Goal: Task Accomplishment & Management: Manage account settings

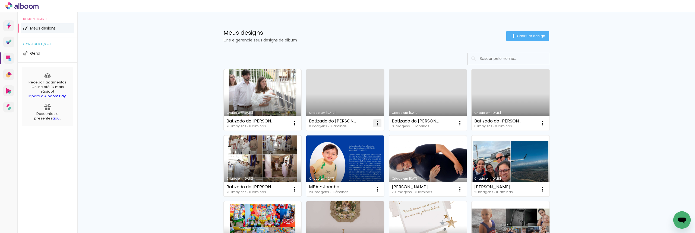
click at [376, 121] on iron-icon at bounding box center [377, 123] width 7 height 7
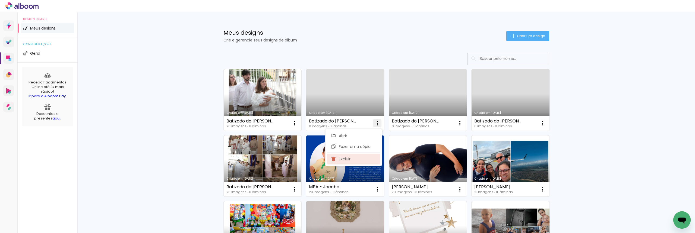
click at [360, 161] on paper-item "Excluir" at bounding box center [353, 159] width 53 height 11
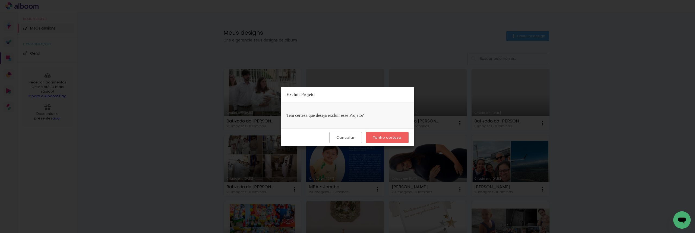
click at [0, 0] on slot "Tenho certeza" at bounding box center [0, 0] width 0 height 0
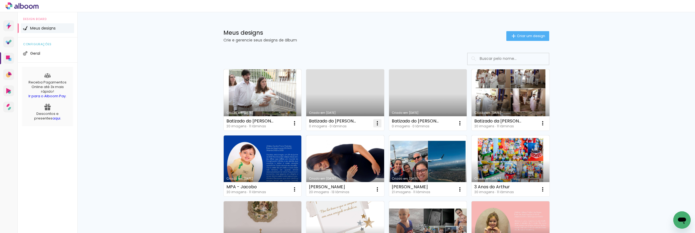
click at [377, 123] on iron-icon at bounding box center [377, 123] width 7 height 7
click at [366, 158] on paper-item "Excluir" at bounding box center [353, 159] width 53 height 11
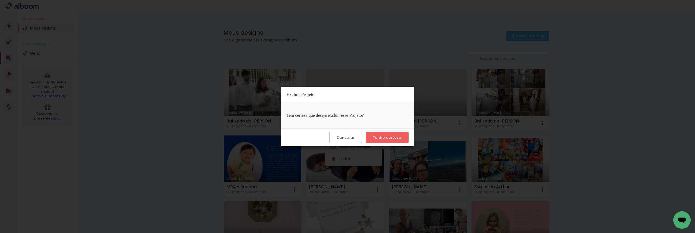
click at [0, 0] on slot "Tenho certeza" at bounding box center [0, 0] width 0 height 0
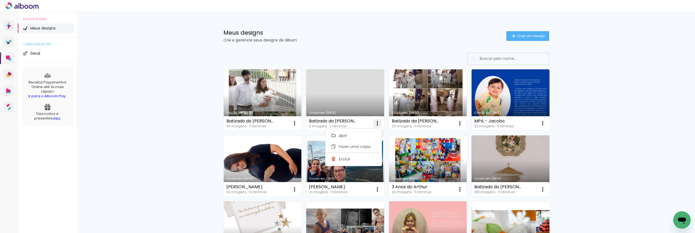
click at [374, 124] on iron-icon at bounding box center [377, 123] width 7 height 7
click at [375, 126] on iron-icon at bounding box center [377, 123] width 7 height 7
click at [356, 159] on paper-item "Excluir" at bounding box center [353, 159] width 53 height 11
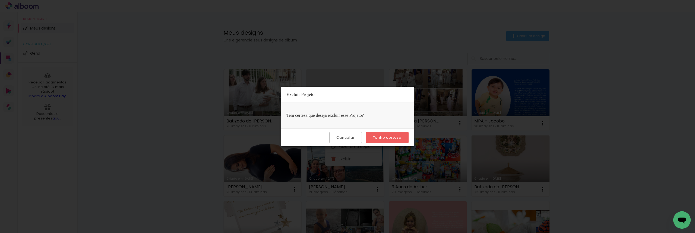
click at [0, 0] on slot "Tenho certeza" at bounding box center [0, 0] width 0 height 0
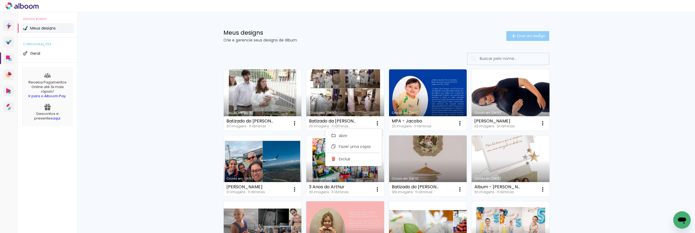
click at [536, 34] on span "Criar um design" at bounding box center [531, 36] width 28 height 4
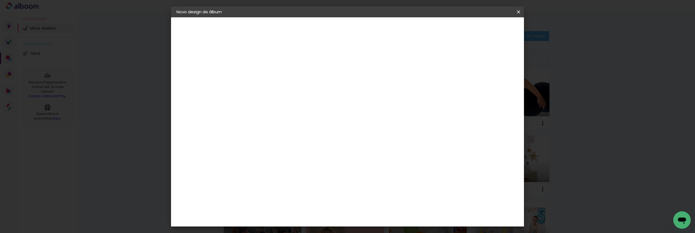
click at [265, 74] on input at bounding box center [265, 73] width 0 height 8
type input "Casamento Bia e [PERSON_NAME]"
type paper-input "Casamento Bia e [PERSON_NAME]"
click at [321, 32] on paper-button "Avançar" at bounding box center [307, 28] width 27 height 9
click at [302, 87] on input "[GEOGRAPHIC_DATA]" at bounding box center [277, 86] width 50 height 7
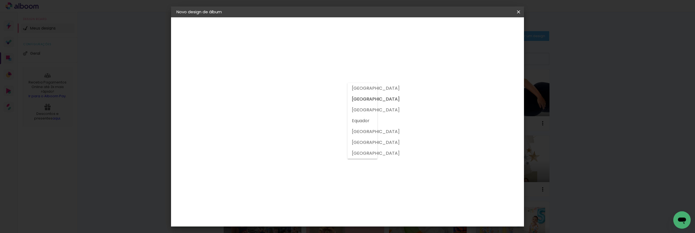
click at [306, 104] on input at bounding box center [279, 103] width 55 height 7
click at [306, 106] on input at bounding box center [279, 103] width 55 height 7
click at [0, 0] on slot "[GEOGRAPHIC_DATA]" at bounding box center [0, 0] width 0 height 0
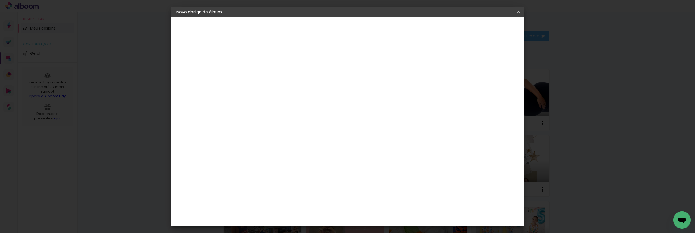
click at [248, 64] on div "Fornecedor Escolha um fornecedor ou avance com o tamanho livre. Voltar Avançar" at bounding box center [308, 40] width 133 height 46
click at [256, 104] on input at bounding box center [279, 103] width 55 height 7
type input "go"
type paper-input "go"
click at [287, 126] on paper-item "Go image" at bounding box center [274, 124] width 48 height 14
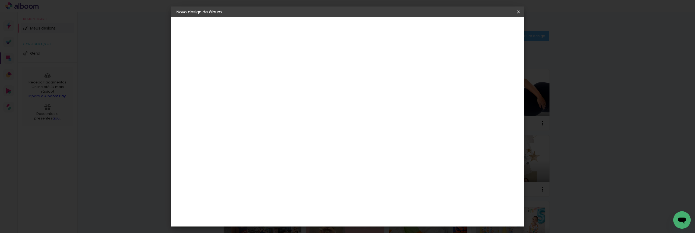
click at [352, 28] on paper-button "Avançar" at bounding box center [339, 28] width 27 height 9
click at [286, 90] on input "text" at bounding box center [275, 94] width 21 height 8
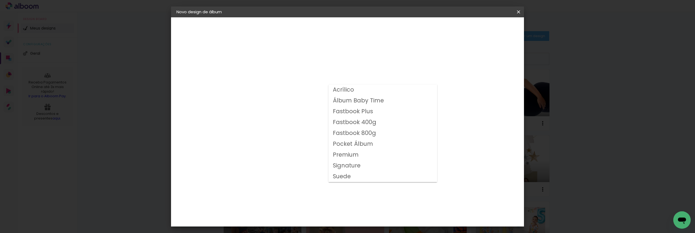
click at [0, 0] on slot "Fastbook 800g" at bounding box center [0, 0] width 0 height 0
type input "Fastbook 800g"
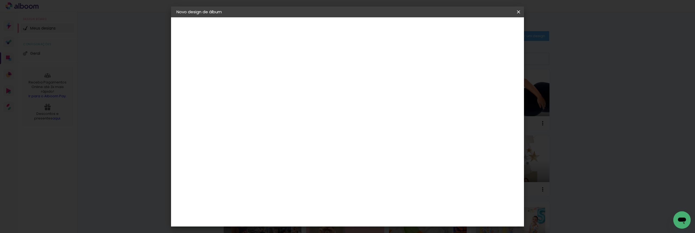
scroll to position [3, 0]
click at [302, 169] on span "30 × 25" at bounding box center [289, 176] width 25 height 14
click at [0, 0] on slot "Avançar" at bounding box center [0, 0] width 0 height 0
click at [484, 30] on span "Iniciar design" at bounding box center [472, 29] width 25 height 4
click at [454, 60] on div at bounding box center [451, 58] width 5 height 5
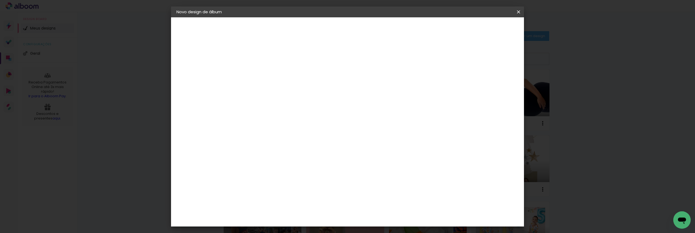
type paper-checkbox "on"
click at [484, 31] on span "Iniciar design" at bounding box center [472, 29] width 25 height 4
click at [484, 30] on span "Iniciar design" at bounding box center [472, 29] width 25 height 4
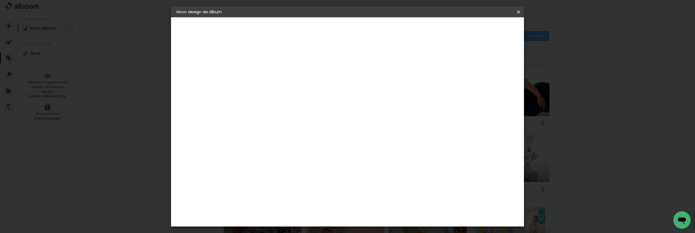
click at [484, 30] on span "Iniciar design" at bounding box center [472, 29] width 25 height 4
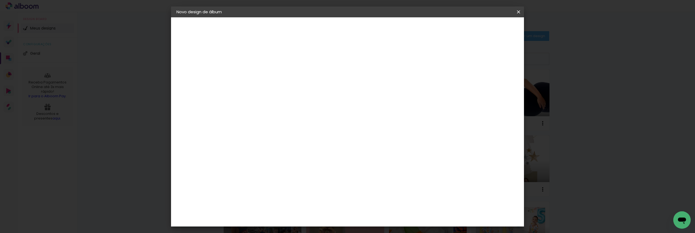
click at [484, 30] on span "Iniciar design" at bounding box center [472, 29] width 25 height 4
click at [375, 67] on div "30.48 cm Largura da página 25.4 cm Altura 60.96 cm Largura da lâmina (2 páginas…" at bounding box center [370, 86] width 240 height 43
click at [484, 27] on span "Iniciar design" at bounding box center [472, 29] width 25 height 4
click at [513, 12] on paper-icon-button at bounding box center [518, 12] width 11 height 10
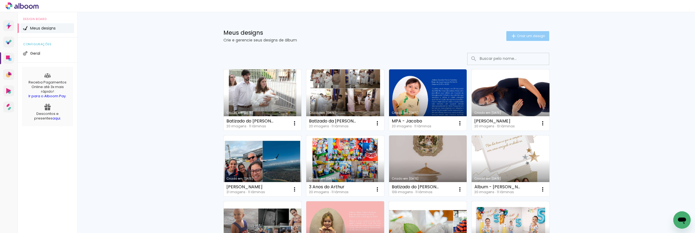
click at [510, 34] on iron-icon at bounding box center [513, 36] width 7 height 7
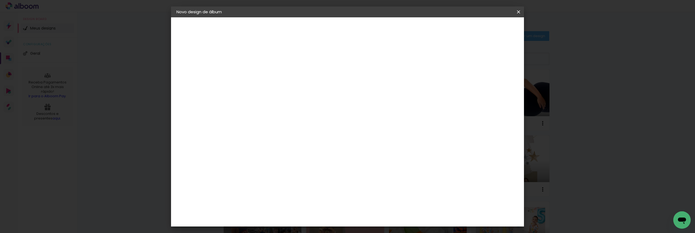
click at [265, 72] on input at bounding box center [265, 73] width 0 height 8
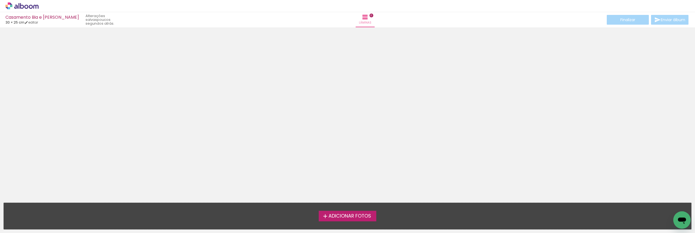
click at [368, 143] on div at bounding box center [347, 111] width 695 height 165
click at [348, 213] on label "Adicionar Fotos" at bounding box center [348, 216] width 58 height 10
click at [0, 0] on input "file" at bounding box center [0, 0] width 0 height 0
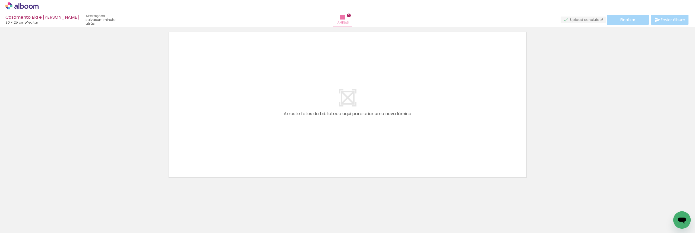
scroll to position [0, 183]
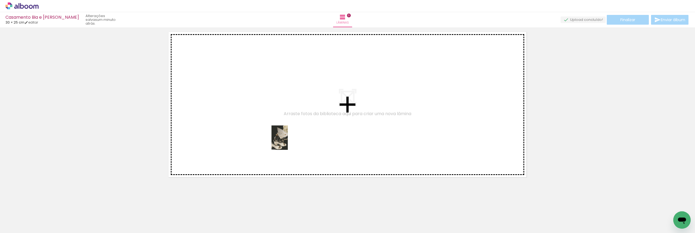
drag, startPoint x: 326, startPoint y: 213, endPoint x: 288, endPoint y: 142, distance: 80.4
click at [288, 142] on quentale-workspace at bounding box center [347, 116] width 695 height 233
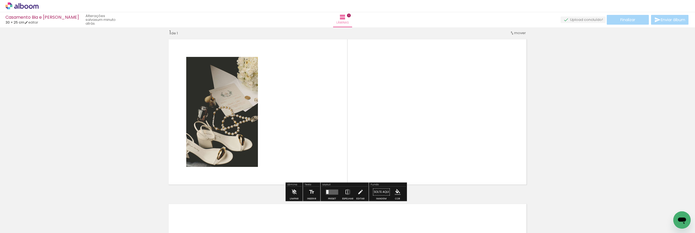
scroll to position [5, 0]
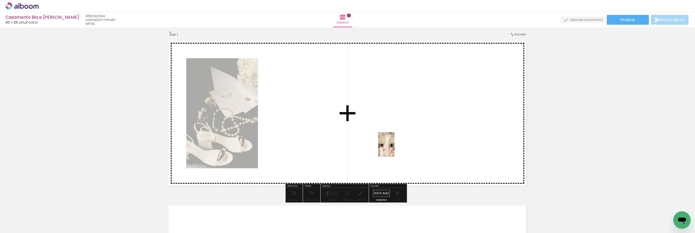
drag, startPoint x: 418, startPoint y: 216, endPoint x: 394, endPoint y: 147, distance: 73.3
click at [394, 147] on quentale-workspace at bounding box center [347, 116] width 695 height 233
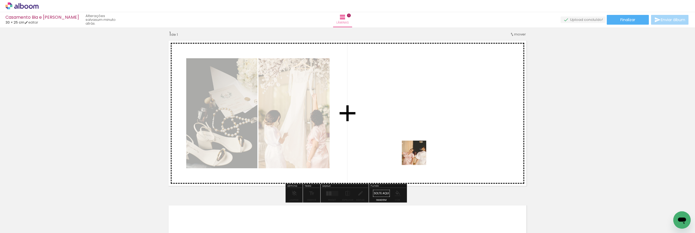
drag, startPoint x: 448, startPoint y: 215, endPoint x: 410, endPoint y: 142, distance: 82.2
click at [410, 142] on quentale-workspace at bounding box center [347, 116] width 695 height 233
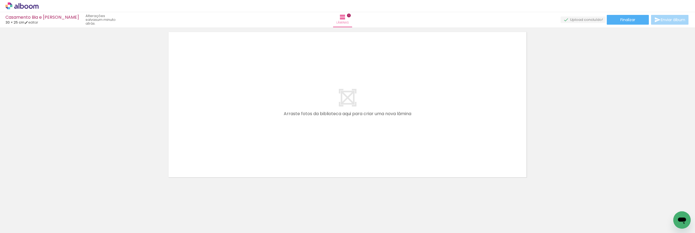
scroll to position [0, 871]
drag, startPoint x: 376, startPoint y: 232, endPoint x: 6, endPoint y: 2, distance: 435.4
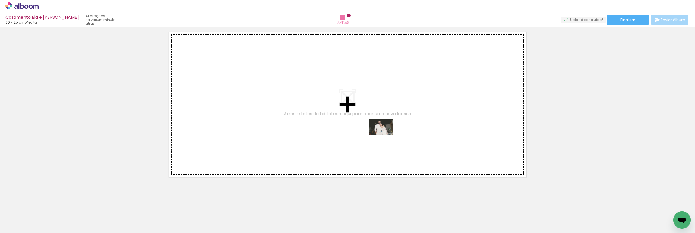
drag, startPoint x: 494, startPoint y: 217, endPoint x: 384, endPoint y: 133, distance: 138.7
click at [384, 134] on quentale-workspace at bounding box center [347, 116] width 695 height 233
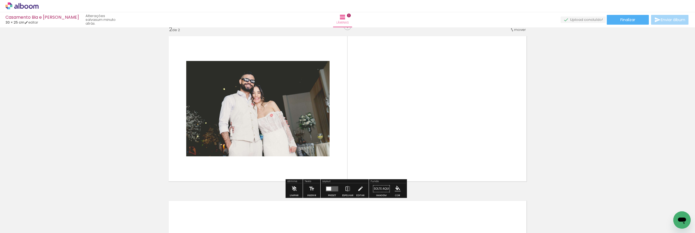
scroll to position [170, 0]
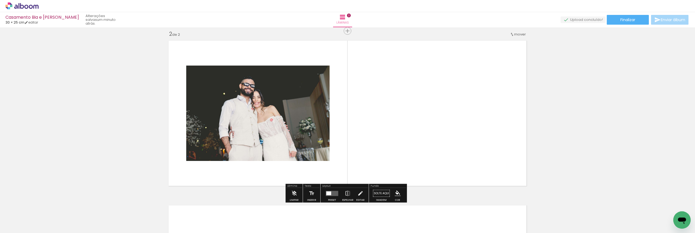
click at [330, 195] on quentale-layouter at bounding box center [332, 193] width 12 height 5
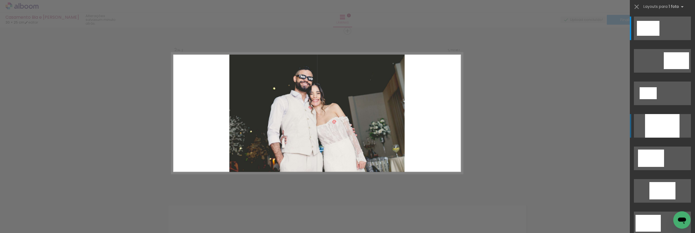
click at [654, 130] on div at bounding box center [662, 126] width 34 height 24
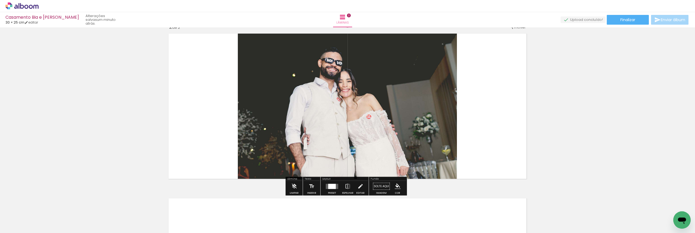
scroll to position [122, 0]
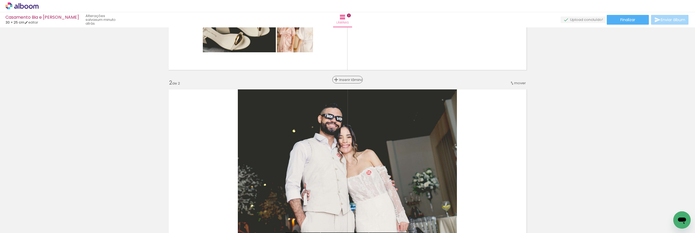
click at [343, 79] on span "Inserir lâmina" at bounding box center [349, 80] width 21 height 4
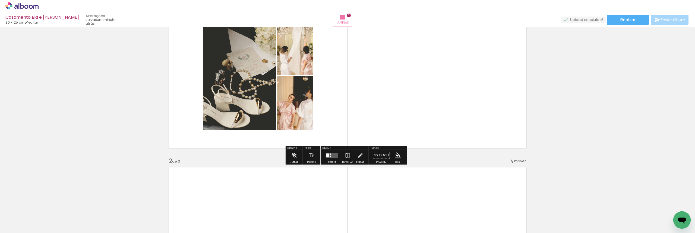
scroll to position [21, 0]
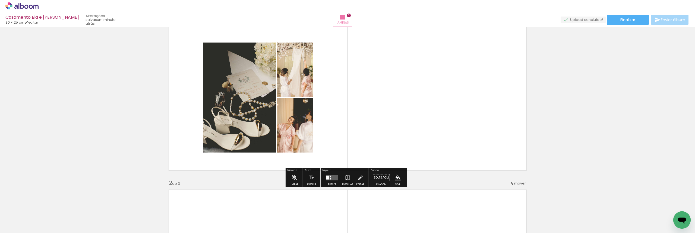
click at [429, 74] on quentale-layouter at bounding box center [348, 97] width 364 height 151
click at [405, 101] on quentale-layouter at bounding box center [348, 97] width 364 height 151
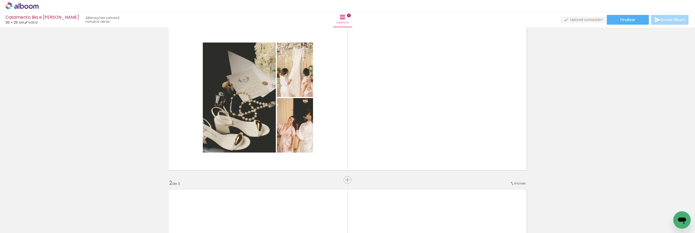
scroll to position [0, 20]
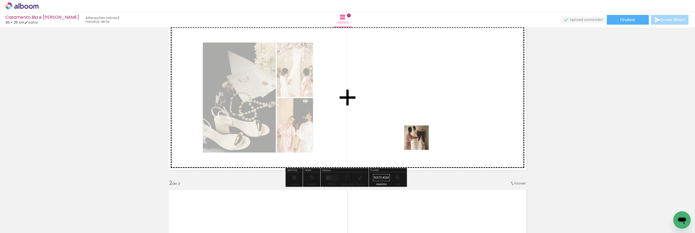
drag, startPoint x: 368, startPoint y: 211, endPoint x: 428, endPoint y: 132, distance: 99.4
click at [428, 132] on quentale-workspace at bounding box center [347, 116] width 695 height 233
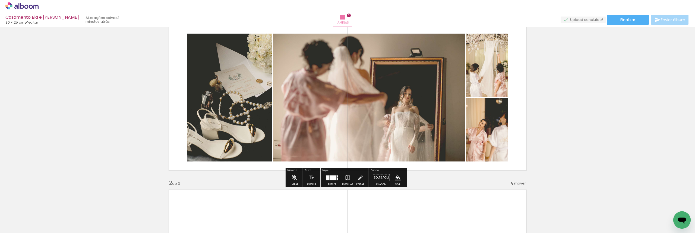
click at [332, 179] on div at bounding box center [332, 178] width 7 height 5
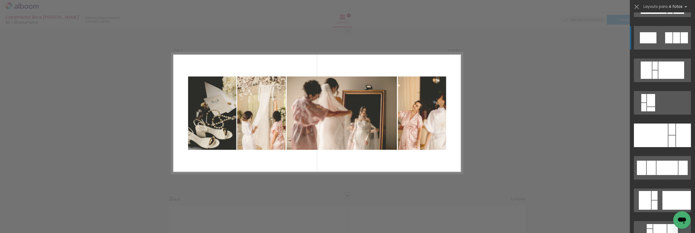
scroll to position [776, 0]
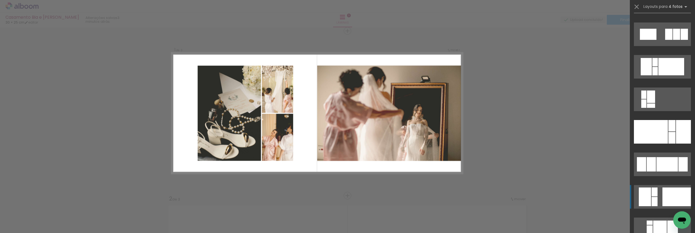
click at [684, 191] on div at bounding box center [676, 197] width 28 height 19
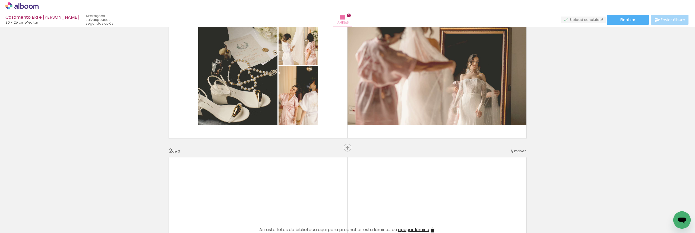
scroll to position [26, 0]
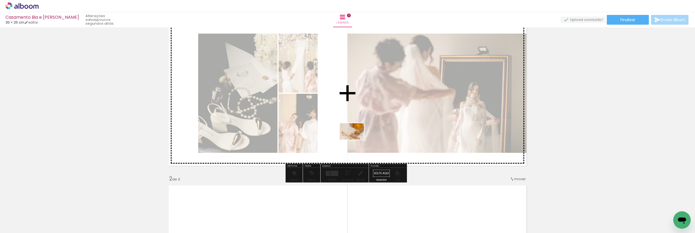
drag, startPoint x: 414, startPoint y: 217, endPoint x: 355, endPoint y: 139, distance: 97.9
click at [355, 139] on quentale-workspace at bounding box center [347, 116] width 695 height 233
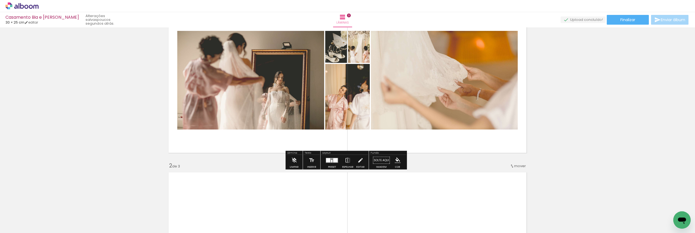
scroll to position [50, 0]
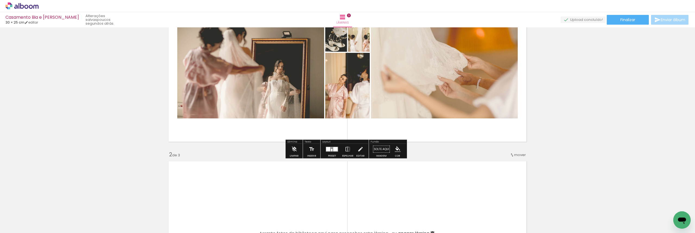
click at [333, 151] on div at bounding box center [335, 149] width 5 height 4
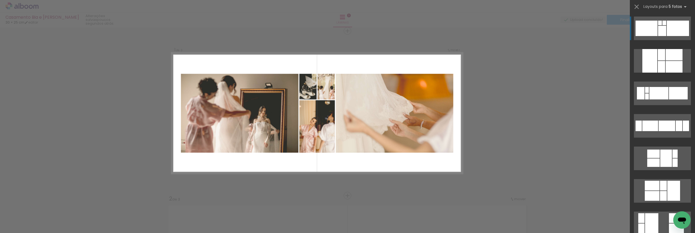
scroll to position [5, 0]
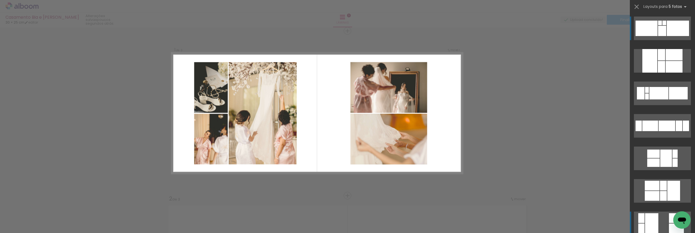
click at [654, 220] on div at bounding box center [651, 224] width 13 height 20
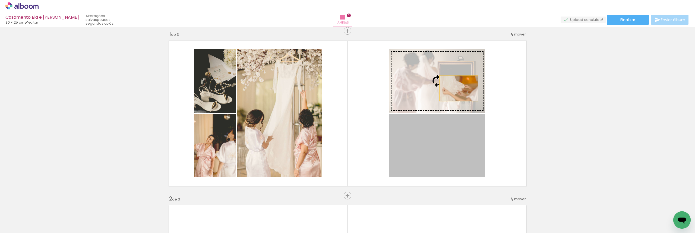
drag, startPoint x: 456, startPoint y: 151, endPoint x: 457, endPoint y: 88, distance: 62.7
click at [0, 0] on slot at bounding box center [0, 0] width 0 height 0
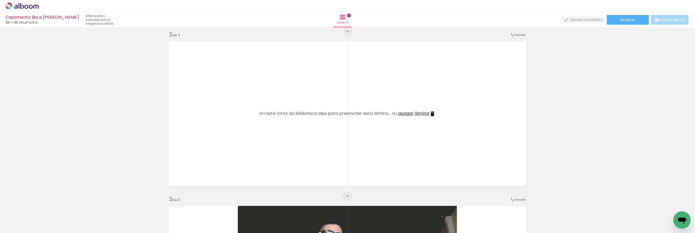
scroll to position [0, 41]
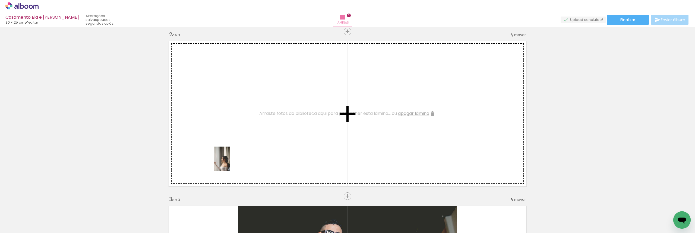
drag, startPoint x: 197, startPoint y: 223, endPoint x: 230, endPoint y: 163, distance: 68.4
click at [230, 163] on quentale-workspace at bounding box center [347, 116] width 695 height 233
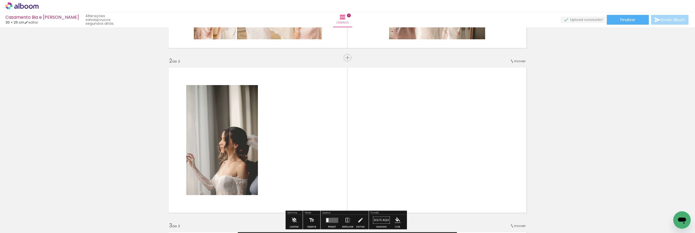
scroll to position [147, 0]
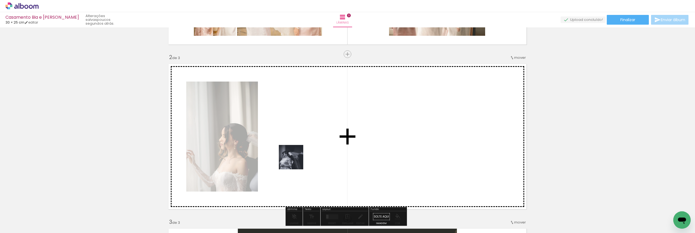
drag, startPoint x: 221, startPoint y: 220, endPoint x: 302, endPoint y: 157, distance: 102.7
click at [302, 157] on quentale-workspace at bounding box center [347, 116] width 695 height 233
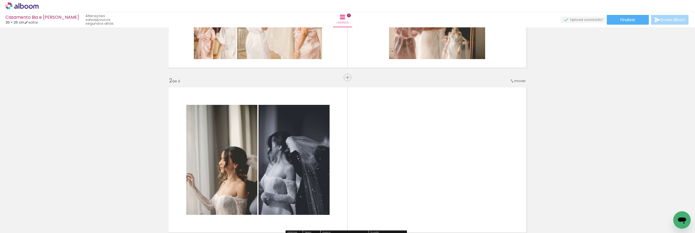
scroll to position [68, 0]
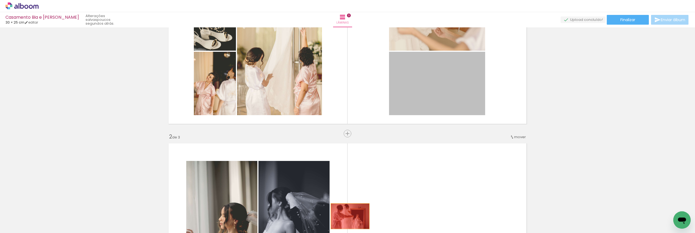
drag, startPoint x: 432, startPoint y: 90, endPoint x: 349, endPoint y: 219, distance: 153.3
click at [348, 218] on quentale-workspace at bounding box center [347, 116] width 695 height 233
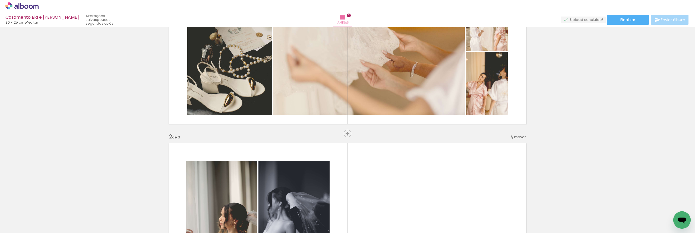
scroll to position [16, 0]
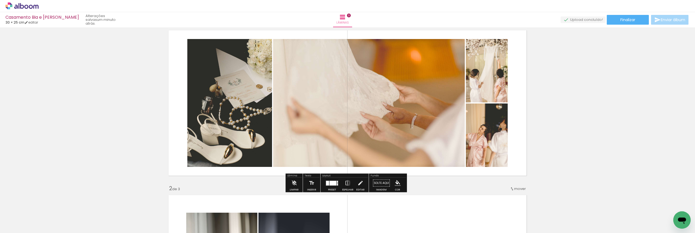
click at [330, 185] on div at bounding box center [332, 183] width 7 height 5
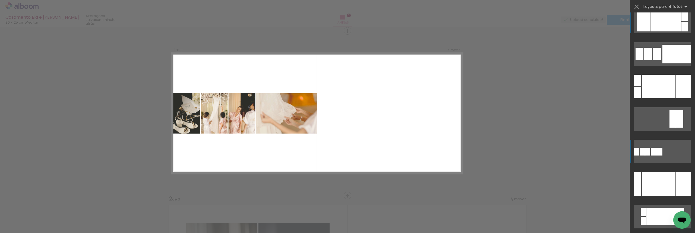
scroll to position [14, 0]
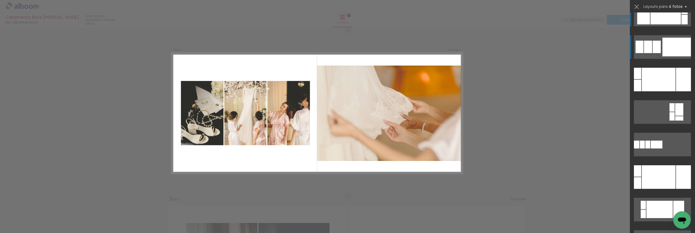
click at [671, 49] on div at bounding box center [676, 47] width 28 height 19
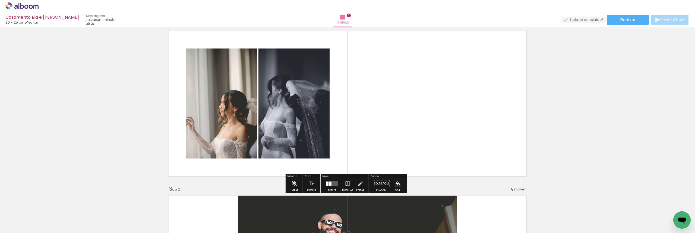
scroll to position [196, 0]
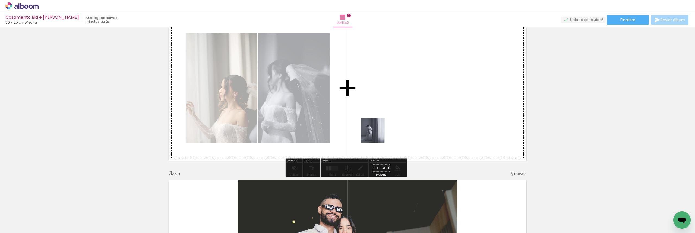
drag, startPoint x: 260, startPoint y: 217, endPoint x: 389, endPoint y: 128, distance: 157.2
click at [389, 128] on quentale-workspace at bounding box center [347, 116] width 695 height 233
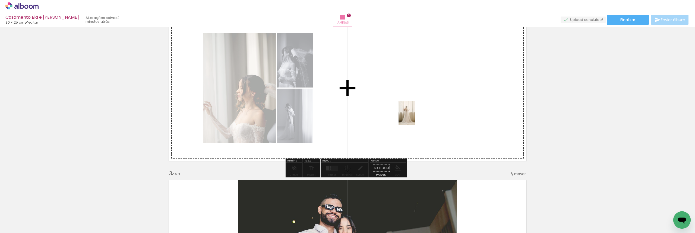
drag, startPoint x: 289, startPoint y: 217, endPoint x: 415, endPoint y: 117, distance: 160.3
click at [415, 117] on quentale-workspace at bounding box center [347, 116] width 695 height 233
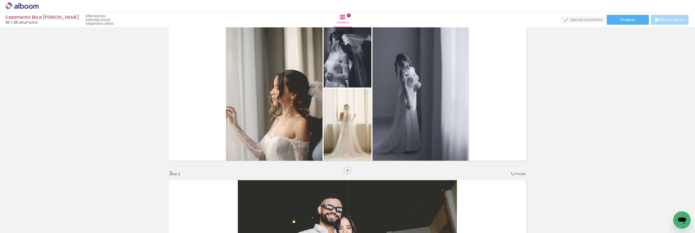
scroll to position [0, 0]
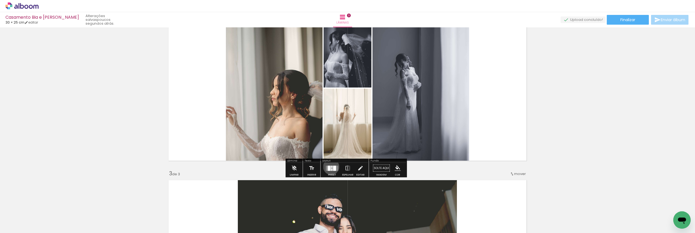
click at [331, 167] on div at bounding box center [331, 167] width 1 height 2
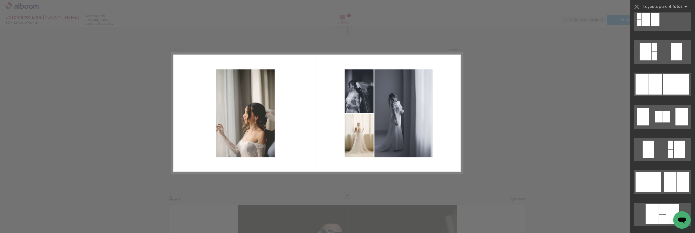
scroll to position [213, 0]
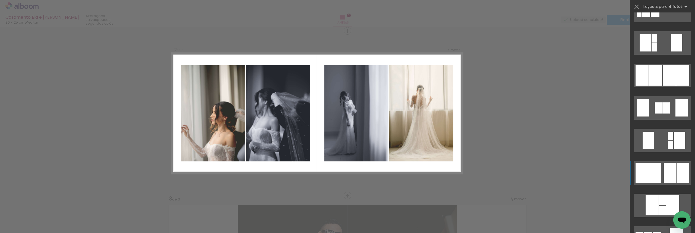
click at [654, 161] on quentale-layouter at bounding box center [662, 173] width 57 height 24
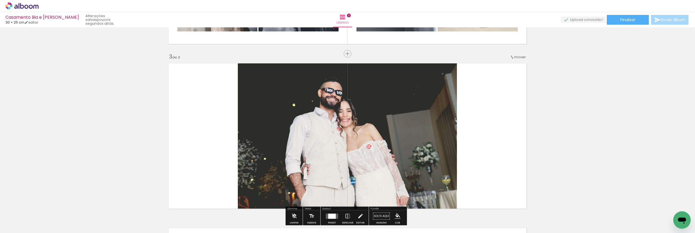
scroll to position [248, 0]
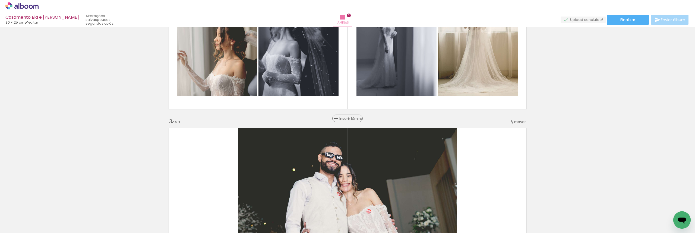
click at [347, 118] on span "Inserir lâmina" at bounding box center [349, 119] width 21 height 4
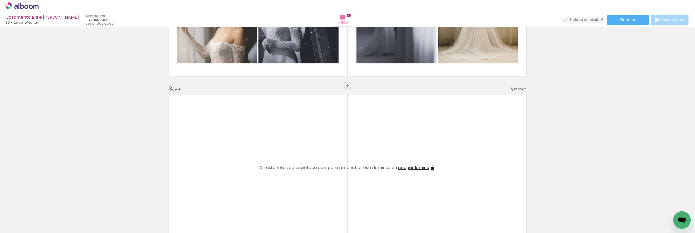
scroll to position [302, 0]
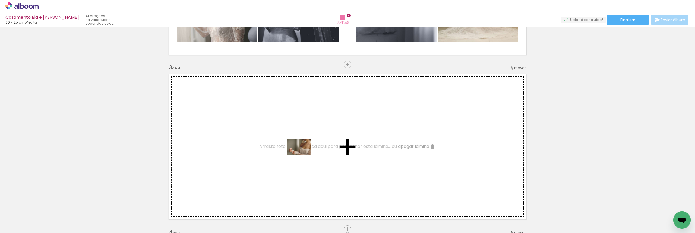
drag, startPoint x: 365, startPoint y: 221, endPoint x: 303, endPoint y: 156, distance: 90.6
click at [303, 156] on quentale-workspace at bounding box center [347, 116] width 695 height 233
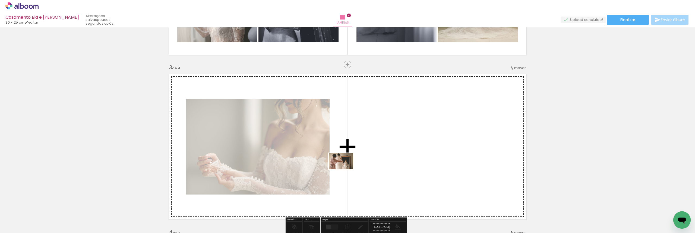
drag, startPoint x: 386, startPoint y: 217, endPoint x: 342, endPoint y: 166, distance: 68.2
click at [342, 166] on quentale-workspace at bounding box center [347, 116] width 695 height 233
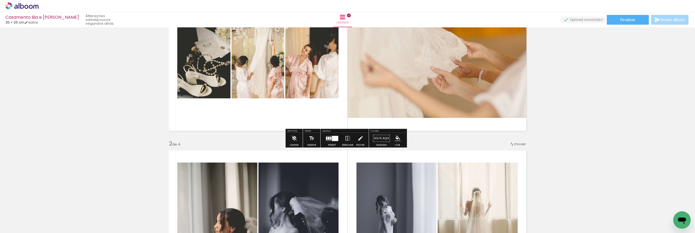
scroll to position [39, 0]
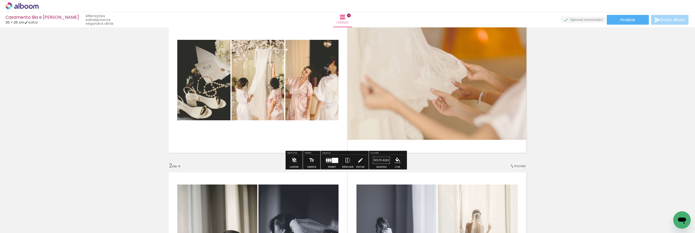
click at [334, 164] on div at bounding box center [332, 160] width 15 height 11
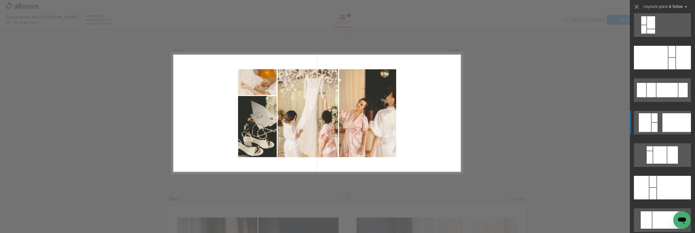
scroll to position [854, 0]
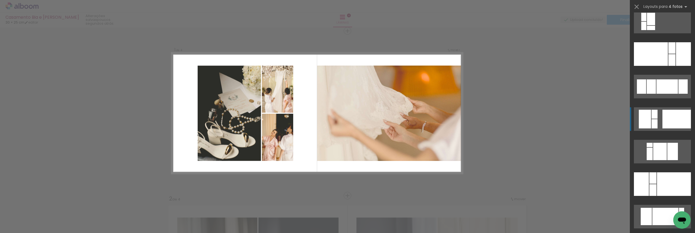
click at [675, 125] on div at bounding box center [676, 119] width 28 height 19
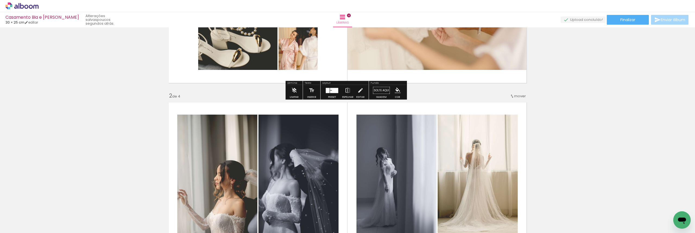
scroll to position [195, 0]
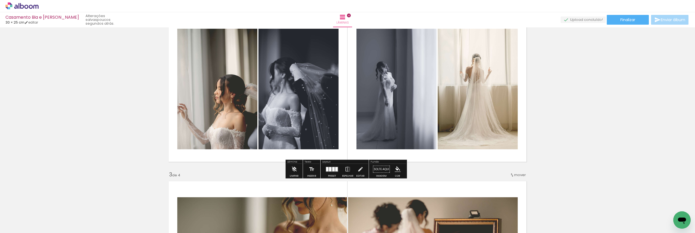
click at [332, 168] on div at bounding box center [333, 169] width 2 height 4
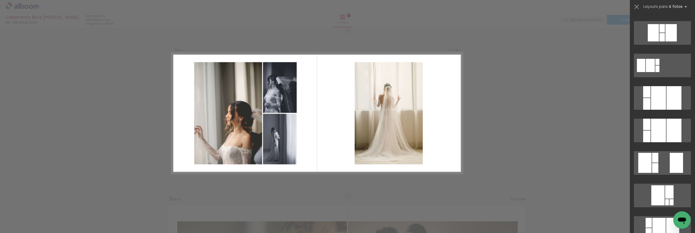
scroll to position [606, 0]
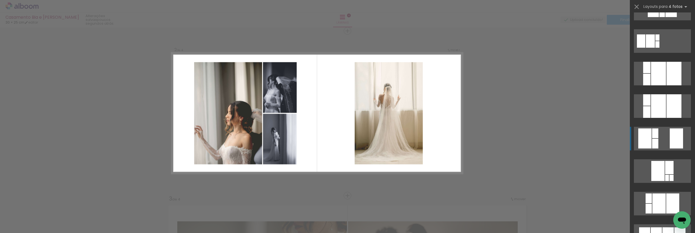
click at [678, 143] on div at bounding box center [676, 139] width 13 height 20
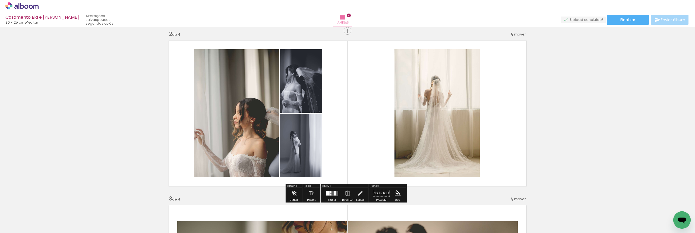
scroll to position [49, 0]
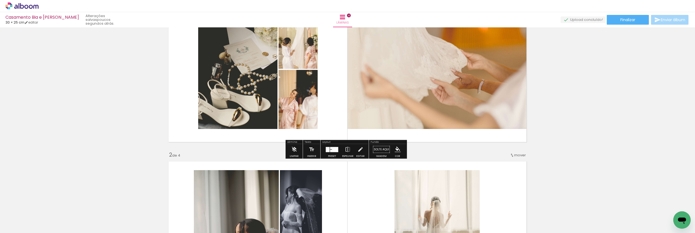
click at [330, 149] on div at bounding box center [331, 148] width 2 height 2
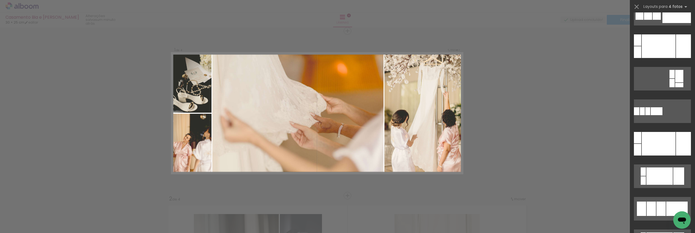
scroll to position [0, 0]
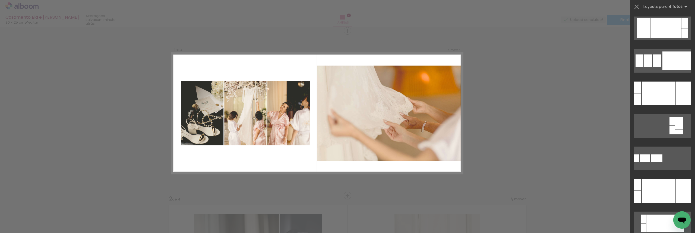
click at [669, 62] on div at bounding box center [676, 61] width 28 height 19
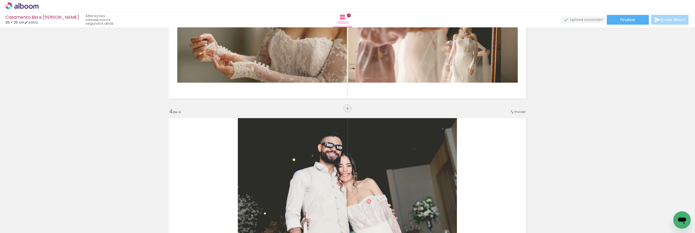
scroll to position [426, 0]
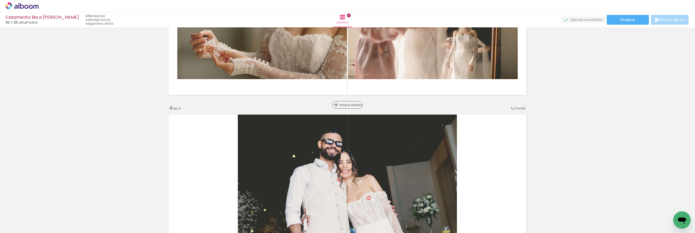
click at [346, 106] on span "Inserir lâmina" at bounding box center [349, 105] width 21 height 4
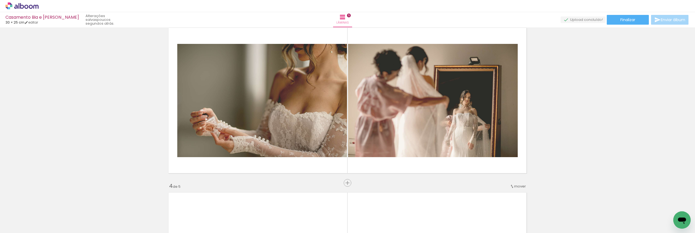
scroll to position [345, 0]
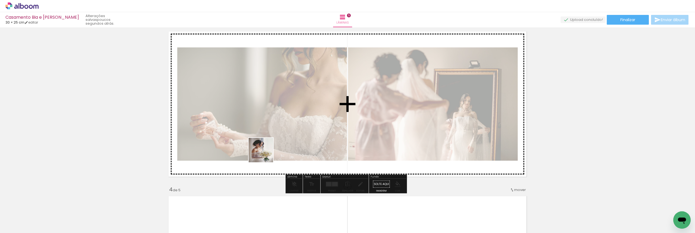
drag, startPoint x: 59, startPoint y: 221, endPoint x: 326, endPoint y: 140, distance: 278.8
click at [326, 140] on quentale-workspace at bounding box center [347, 116] width 695 height 233
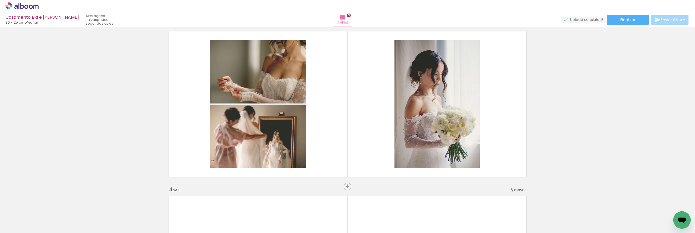
scroll to position [0, 131]
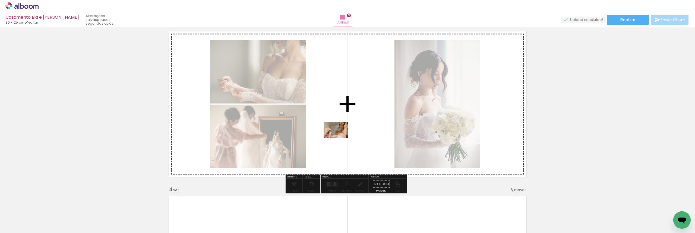
drag, startPoint x: 556, startPoint y: 217, endPoint x: 340, endPoint y: 138, distance: 229.7
click at [340, 138] on quentale-workspace at bounding box center [347, 116] width 695 height 233
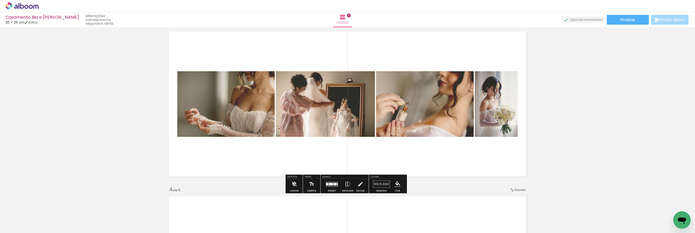
click at [329, 183] on div at bounding box center [331, 184] width 4 height 2
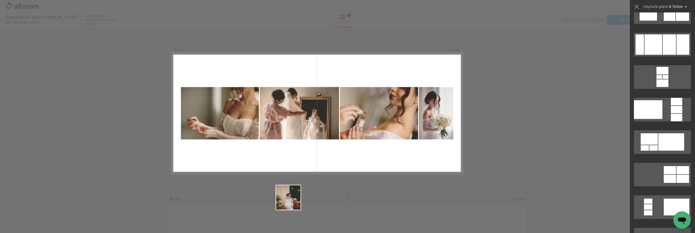
scroll to position [0, 0]
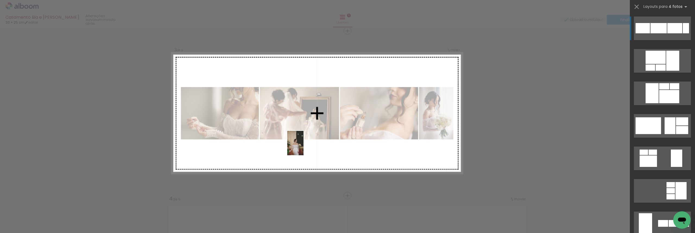
drag, startPoint x: 290, startPoint y: 216, endPoint x: 303, endPoint y: 147, distance: 69.7
click at [303, 147] on quentale-workspace at bounding box center [347, 116] width 695 height 233
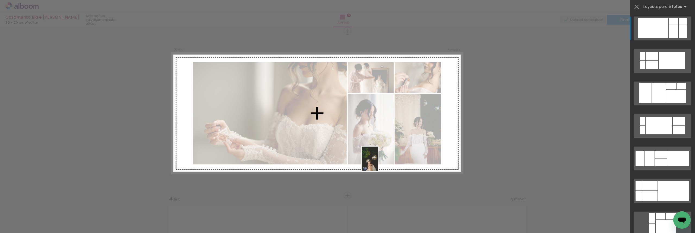
drag, startPoint x: 323, startPoint y: 218, endPoint x: 378, endPoint y: 163, distance: 77.3
click at [378, 163] on quentale-workspace at bounding box center [347, 116] width 695 height 233
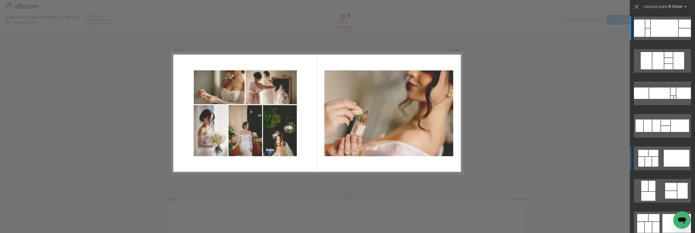
click at [666, 157] on div at bounding box center [677, 158] width 26 height 17
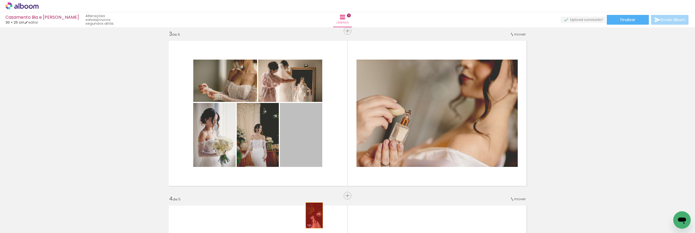
drag, startPoint x: 306, startPoint y: 141, endPoint x: 312, endPoint y: 216, distance: 75.5
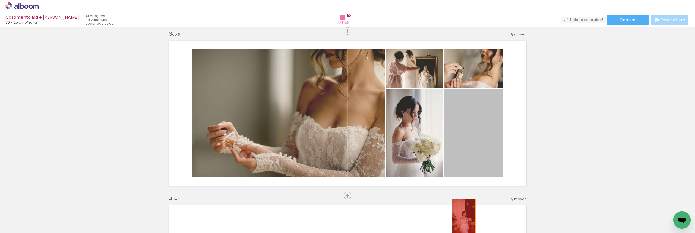
drag, startPoint x: 468, startPoint y: 141, endPoint x: 462, endPoint y: 218, distance: 77.3
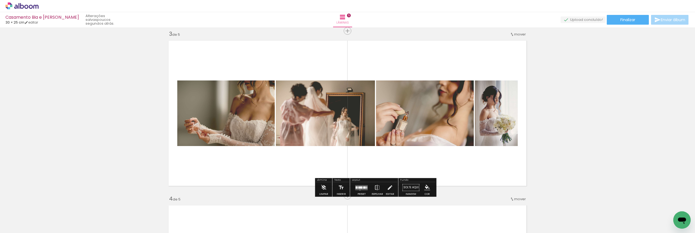
click at [359, 190] on quentale-layouter at bounding box center [361, 187] width 12 height 5
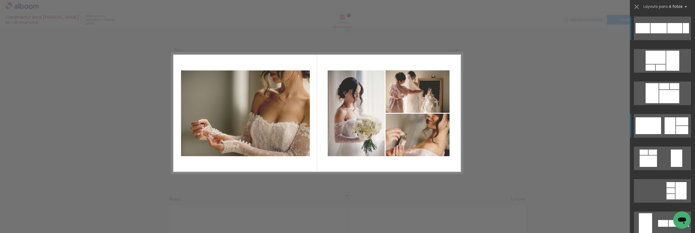
click at [672, 119] on div at bounding box center [669, 126] width 11 height 17
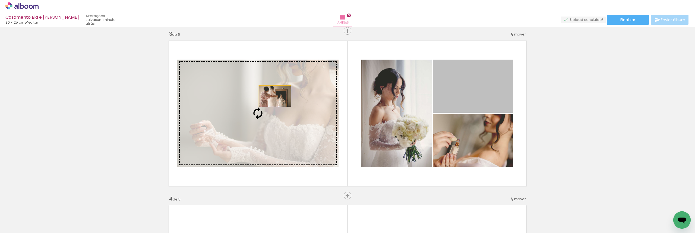
drag, startPoint x: 474, startPoint y: 81, endPoint x: 273, endPoint y: 96, distance: 202.3
click at [0, 0] on slot at bounding box center [0, 0] width 0 height 0
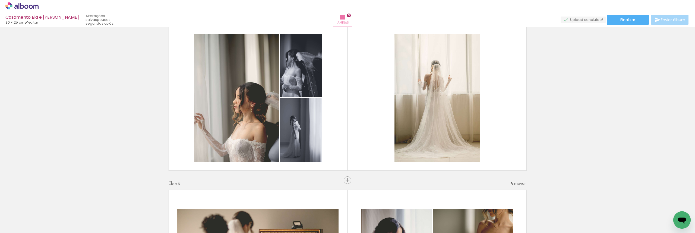
scroll to position [308, 0]
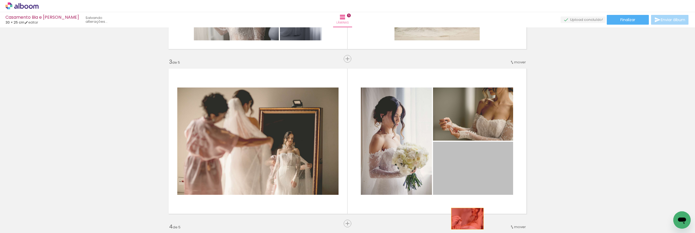
drag, startPoint x: 475, startPoint y: 178, endPoint x: 465, endPoint y: 219, distance: 41.7
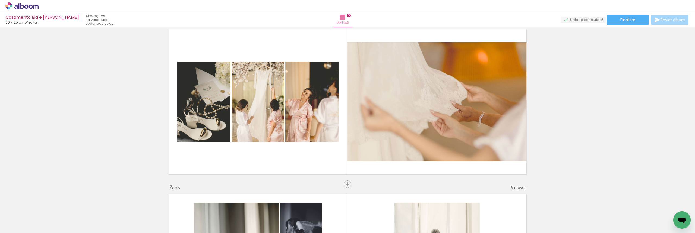
scroll to position [0, 223]
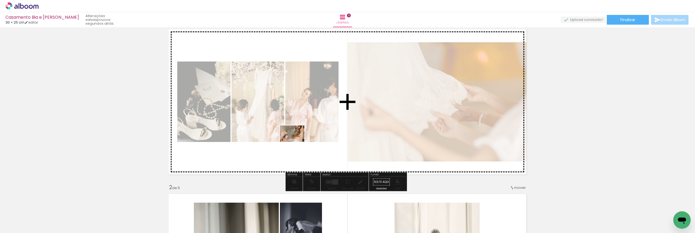
drag, startPoint x: 473, startPoint y: 213, endPoint x: 296, endPoint y: 142, distance: 190.7
click at [296, 142] on quentale-workspace at bounding box center [347, 116] width 695 height 233
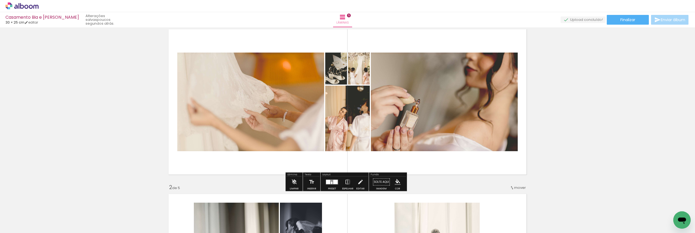
click at [330, 186] on div at bounding box center [332, 182] width 15 height 11
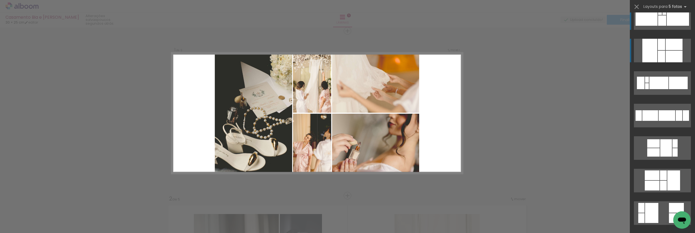
scroll to position [19, 0]
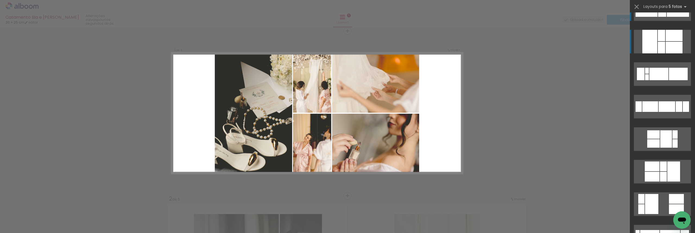
click at [674, 49] on div at bounding box center [674, 48] width 17 height 12
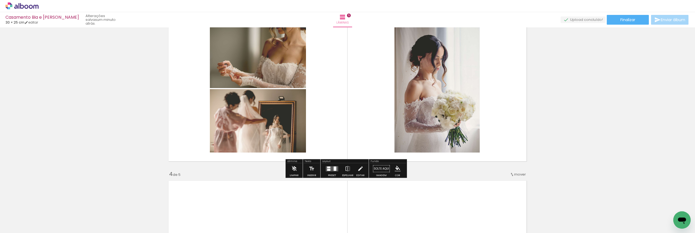
scroll to position [353, 0]
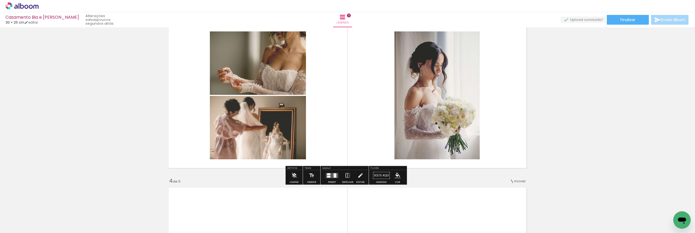
click at [333, 180] on div at bounding box center [332, 175] width 15 height 11
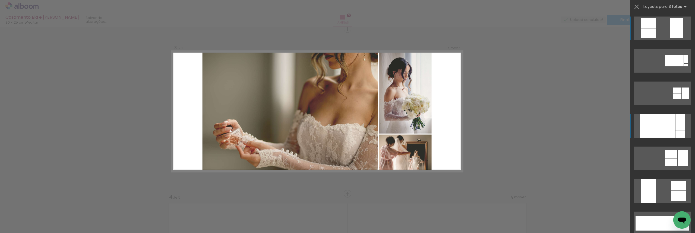
scroll to position [335, 0]
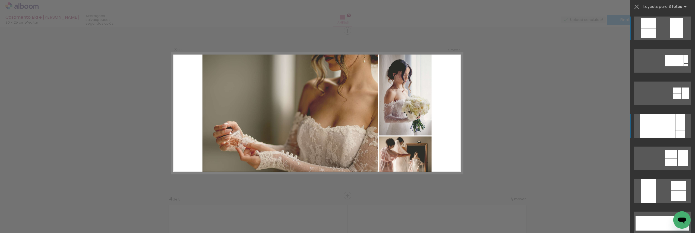
click at [683, 131] on quentale-layouter at bounding box center [662, 126] width 57 height 24
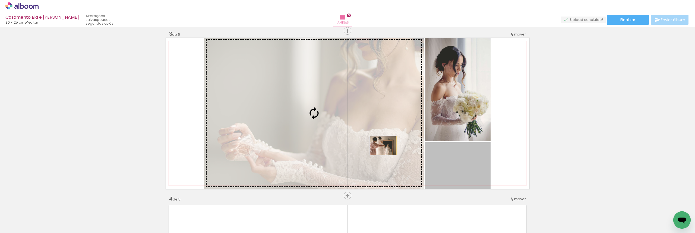
drag, startPoint x: 466, startPoint y: 169, endPoint x: 381, endPoint y: 146, distance: 88.2
click at [0, 0] on slot at bounding box center [0, 0] width 0 height 0
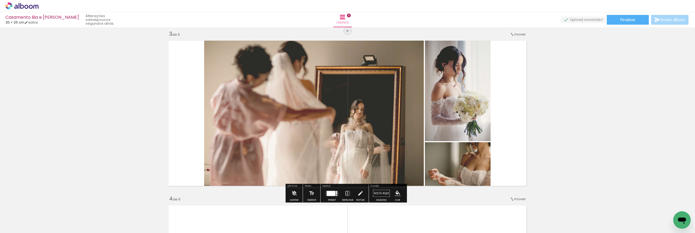
click at [591, 85] on div "Inserir lâmina 1 de 5 Inserir lâmina 2 de 5 Inserir lâmina 3 de 5 Inserir lâmin…" at bounding box center [347, 189] width 695 height 990
click at [333, 195] on div at bounding box center [331, 193] width 8 height 5
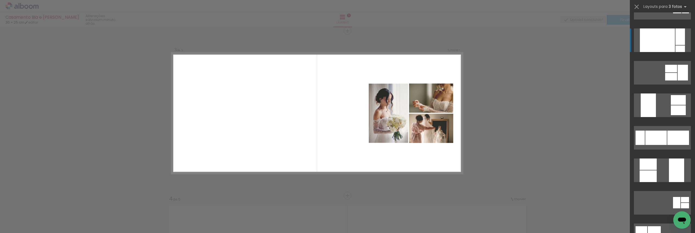
scroll to position [0, 0]
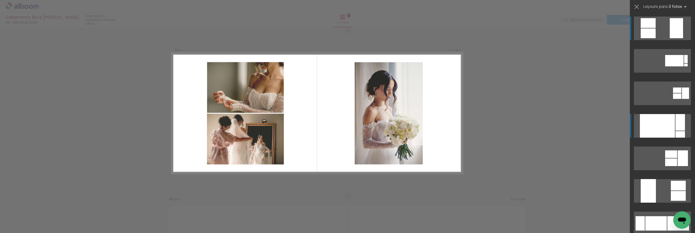
click at [655, 36] on quentale-layouter at bounding box center [662, 29] width 57 height 24
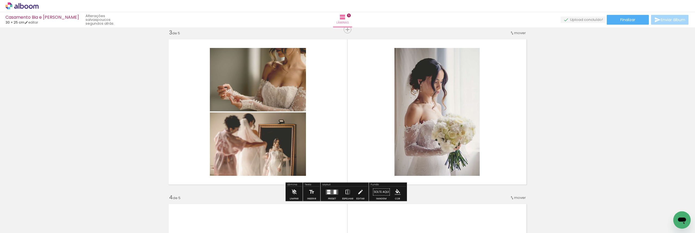
scroll to position [358, 0]
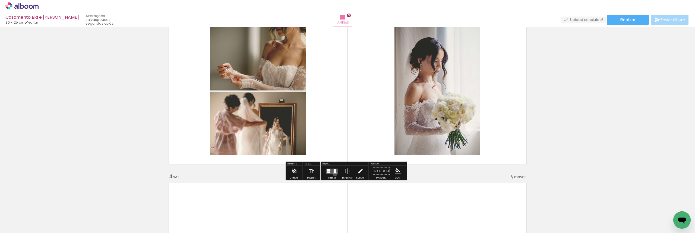
click at [334, 174] on div at bounding box center [332, 171] width 15 height 11
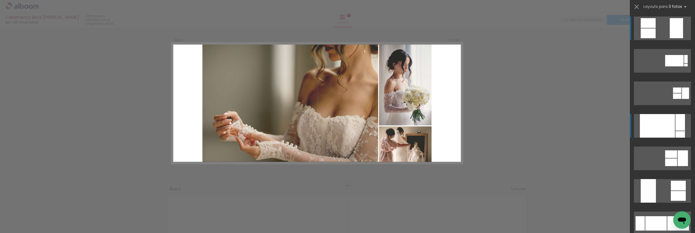
scroll to position [335, 0]
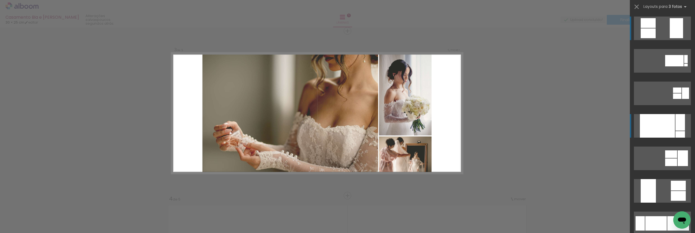
click at [671, 130] on div at bounding box center [657, 126] width 35 height 24
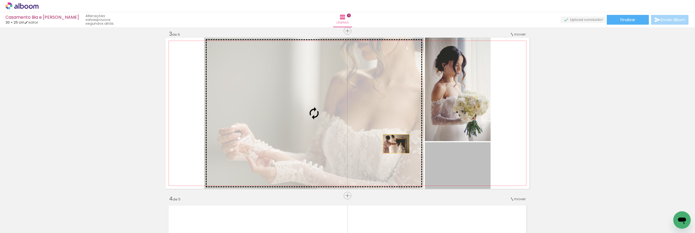
drag, startPoint x: 466, startPoint y: 164, endPoint x: 394, endPoint y: 144, distance: 74.5
click at [0, 0] on slot at bounding box center [0, 0] width 0 height 0
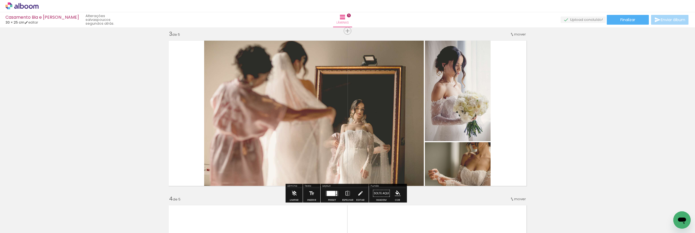
click at [551, 81] on div "Inserir lâmina 1 de 5 Inserir lâmina 2 de 5 Inserir lâmina 3 de 5 Inserir lâmin…" at bounding box center [347, 189] width 695 height 990
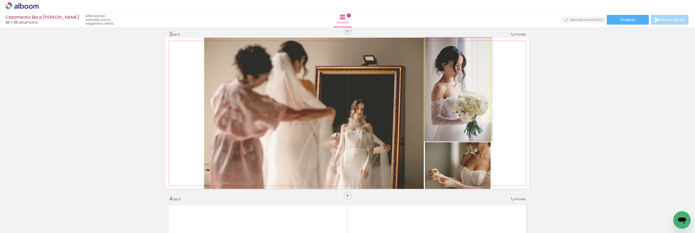
click at [455, 124] on quentale-photo at bounding box center [458, 90] width 66 height 104
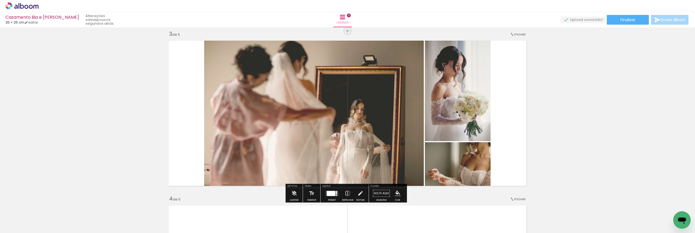
click at [455, 120] on quentale-photo at bounding box center [458, 90] width 66 height 104
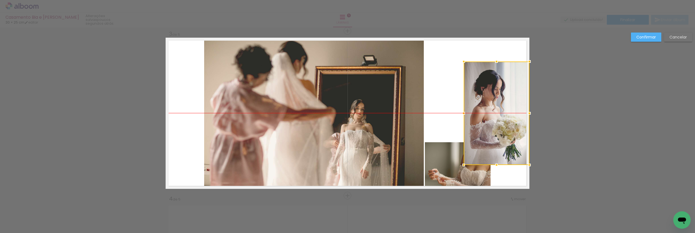
drag, startPoint x: 457, startPoint y: 109, endPoint x: 507, endPoint y: 134, distance: 55.8
click at [507, 134] on div at bounding box center [497, 114] width 66 height 104
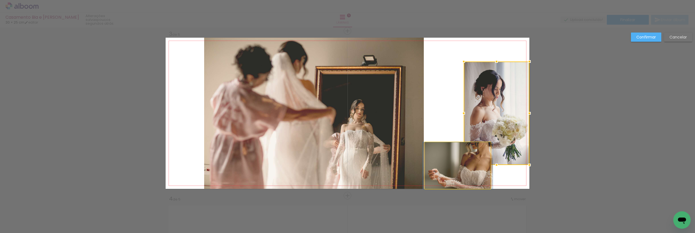
click at [442, 166] on quentale-photo at bounding box center [458, 165] width 66 height 47
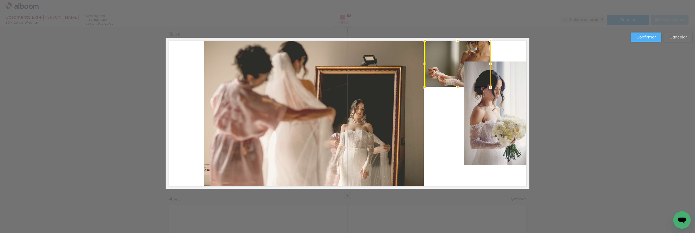
drag, startPoint x: 442, startPoint y: 166, endPoint x: 444, endPoint y: 64, distance: 102.1
click at [444, 64] on div at bounding box center [458, 64] width 66 height 47
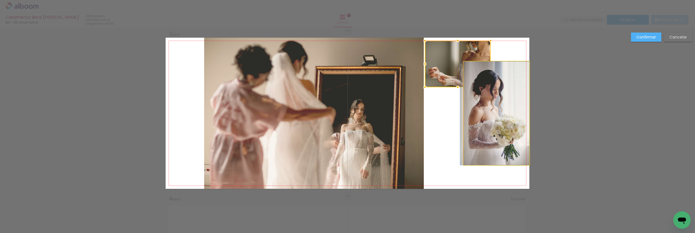
drag, startPoint x: 493, startPoint y: 121, endPoint x: 474, endPoint y: 147, distance: 32.3
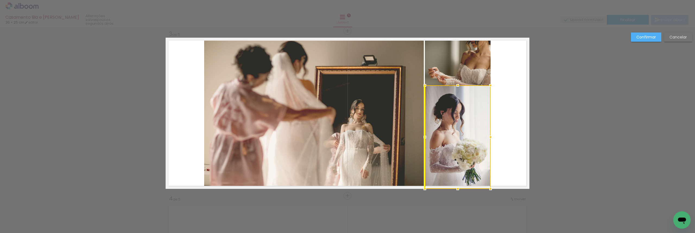
drag, startPoint x: 485, startPoint y: 121, endPoint x: 450, endPoint y: 162, distance: 54.1
click at [450, 162] on div at bounding box center [458, 137] width 66 height 104
click at [576, 120] on div "Confirmar Cancelar" at bounding box center [347, 193] width 695 height 1003
click at [587, 90] on div "Confirmar Cancelar" at bounding box center [347, 193] width 695 height 1003
click at [576, 59] on div "Confirmar Cancelar" at bounding box center [347, 193] width 695 height 1003
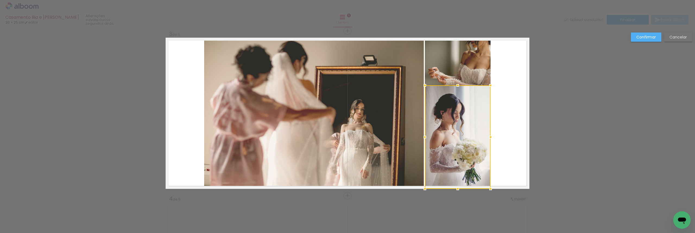
click at [503, 102] on quentale-layouter at bounding box center [348, 113] width 364 height 151
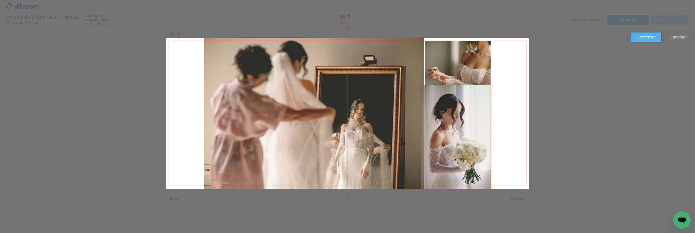
click at [462, 115] on quentale-photo at bounding box center [458, 137] width 66 height 104
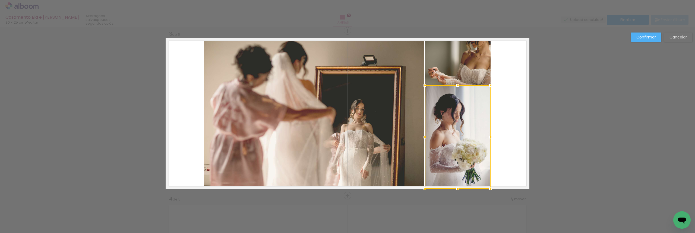
click at [462, 115] on div at bounding box center [458, 137] width 66 height 104
drag, startPoint x: 457, startPoint y: 96, endPoint x: 455, endPoint y: 113, distance: 17.0
click at [455, 113] on div at bounding box center [458, 137] width 66 height 104
click at [465, 66] on quentale-photo at bounding box center [458, 64] width 66 height 47
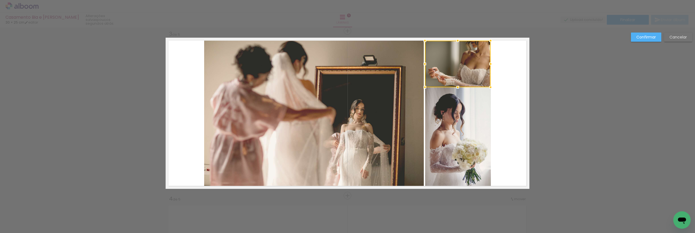
click at [465, 66] on div at bounding box center [458, 64] width 66 height 47
click at [465, 64] on div at bounding box center [458, 61] width 66 height 47
click at [612, 80] on div "Confirmar Cancelar" at bounding box center [347, 193] width 695 height 1003
click at [510, 90] on quentale-layouter at bounding box center [348, 113] width 364 height 151
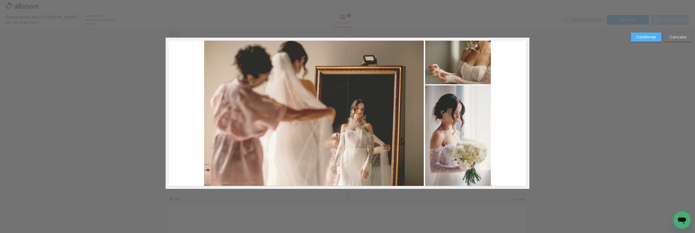
click at [471, 67] on quentale-photo at bounding box center [458, 61] width 66 height 47
click at [470, 66] on div at bounding box center [457, 61] width 66 height 47
click at [579, 67] on div "Confirmar Cancelar" at bounding box center [347, 193] width 695 height 1003
click at [514, 85] on quentale-layouter at bounding box center [348, 113] width 364 height 151
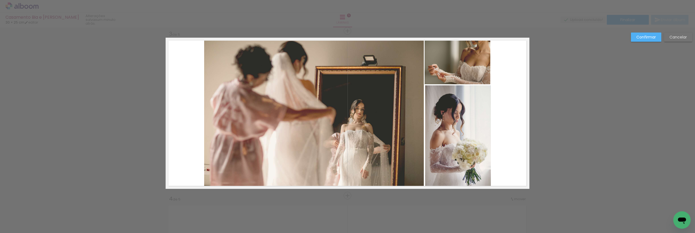
click at [470, 70] on quentale-photo at bounding box center [457, 61] width 66 height 47
click at [466, 68] on div at bounding box center [458, 61] width 66 height 47
click at [564, 78] on div "Confirmar Cancelar" at bounding box center [347, 193] width 695 height 1003
click at [568, 66] on div "Confirmar Cancelar" at bounding box center [347, 193] width 695 height 1003
click at [504, 65] on quentale-layouter at bounding box center [348, 113] width 364 height 151
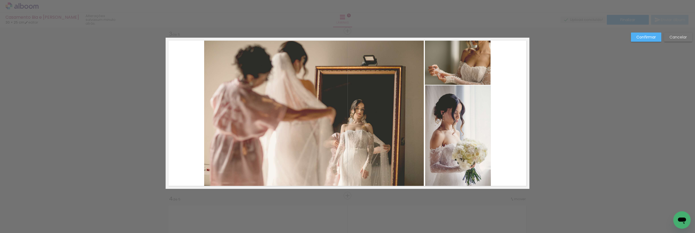
click at [469, 60] on quentale-photo at bounding box center [458, 61] width 66 height 47
click at [469, 60] on div at bounding box center [458, 61] width 66 height 47
click at [468, 58] on div at bounding box center [458, 61] width 66 height 47
click at [513, 83] on quentale-layouter at bounding box center [348, 113] width 364 height 151
click at [646, 40] on paper-button "Confirmar" at bounding box center [646, 37] width 30 height 9
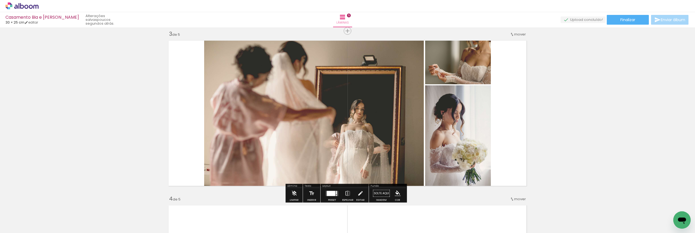
click at [464, 59] on quentale-photo at bounding box center [458, 61] width 66 height 47
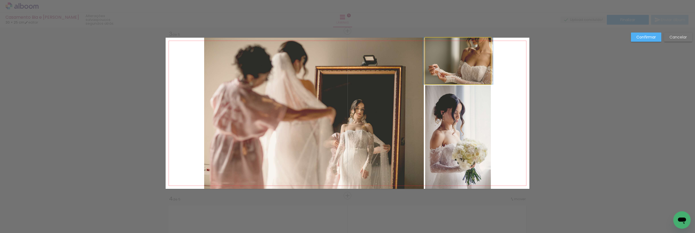
click at [464, 59] on quentale-photo at bounding box center [458, 61] width 66 height 47
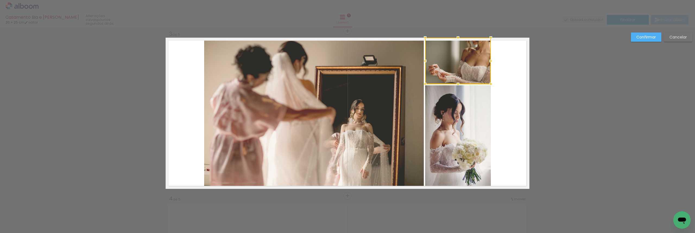
click at [464, 59] on div at bounding box center [458, 61] width 66 height 46
click at [582, 62] on div "Confirmar Cancelar" at bounding box center [347, 193] width 695 height 1003
click at [0, 0] on slot "Confirmar" at bounding box center [0, 0] width 0 height 0
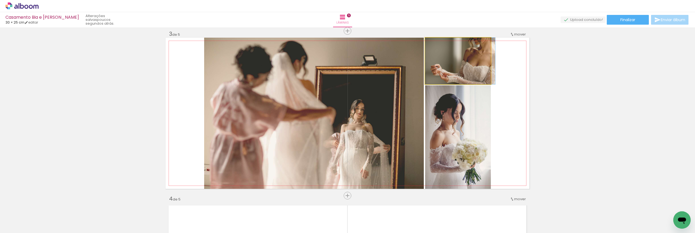
drag, startPoint x: 458, startPoint y: 55, endPoint x: 460, endPoint y: 61, distance: 5.6
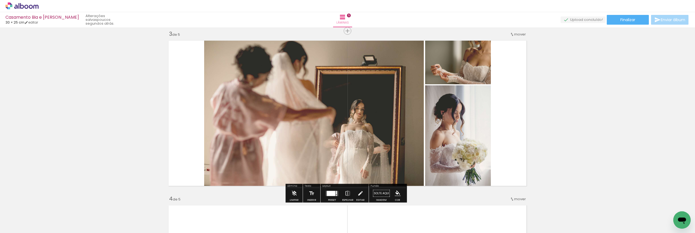
click at [597, 52] on div "Inserir lâmina 1 de 5 Inserir lâmina 2 de 5 Inserir lâmina 3 de 5 Inserir lâmin…" at bounding box center [347, 189] width 695 height 990
click at [333, 195] on div at bounding box center [331, 193] width 8 height 5
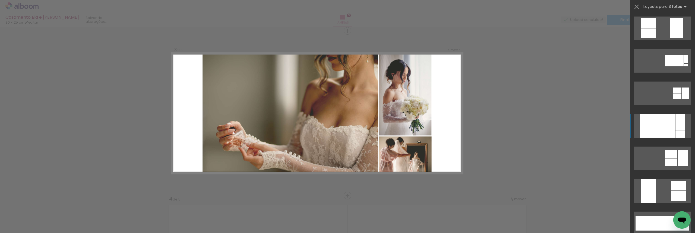
scroll to position [98, 0]
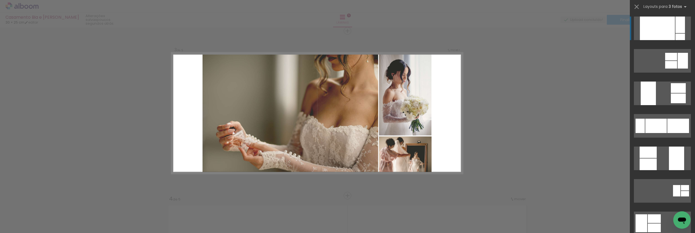
click at [662, 35] on div at bounding box center [657, 29] width 35 height 24
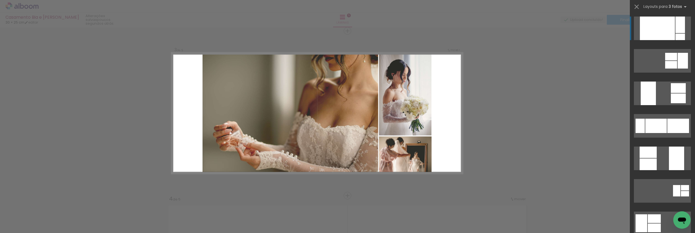
click at [671, 29] on div at bounding box center [657, 29] width 35 height 24
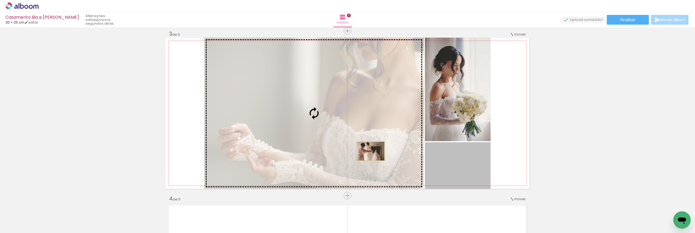
drag, startPoint x: 450, startPoint y: 168, endPoint x: 369, endPoint y: 151, distance: 82.6
click at [0, 0] on slot at bounding box center [0, 0] width 0 height 0
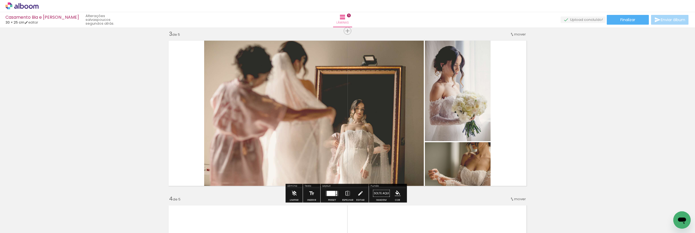
click at [573, 135] on div "Inserir lâmina 1 de 5 Inserir lâmina 2 de 5 Inserir lâmina 3 de 5 Inserir lâmin…" at bounding box center [347, 189] width 695 height 990
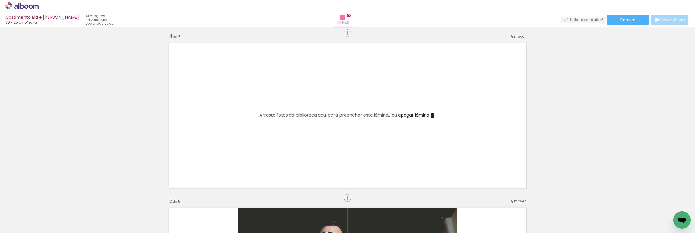
scroll to position [0, 0]
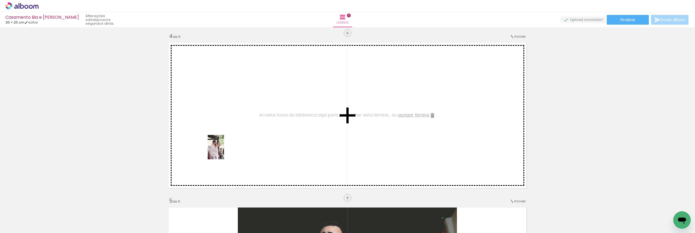
drag, startPoint x: 91, startPoint y: 223, endPoint x: 224, endPoint y: 151, distance: 151.2
click at [224, 151] on quentale-workspace at bounding box center [347, 116] width 695 height 233
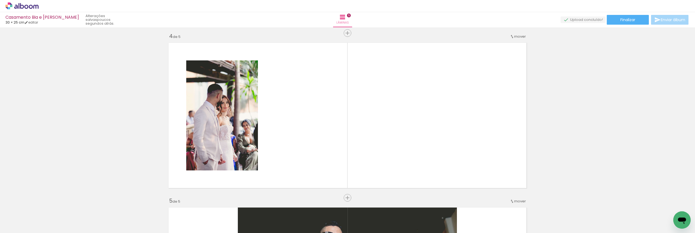
scroll to position [0, 414]
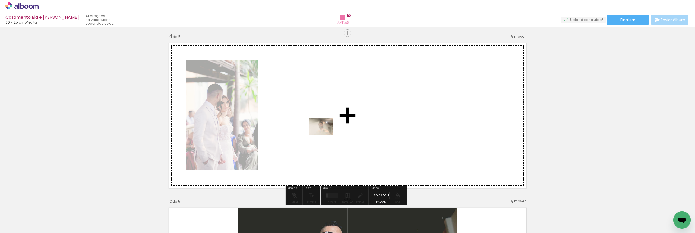
drag, startPoint x: 308, startPoint y: 218, endPoint x: 325, endPoint y: 135, distance: 84.7
click at [325, 135] on quentale-workspace at bounding box center [347, 116] width 695 height 233
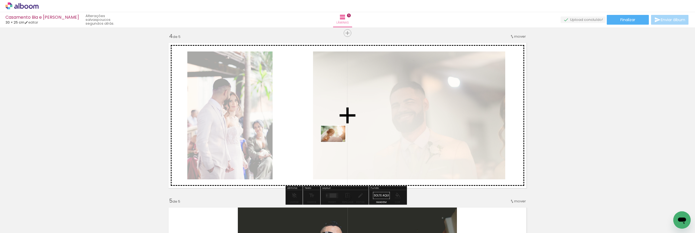
drag, startPoint x: 372, startPoint y: 220, endPoint x: 337, endPoint y: 142, distance: 85.4
click at [337, 142] on quentale-workspace at bounding box center [347, 116] width 695 height 233
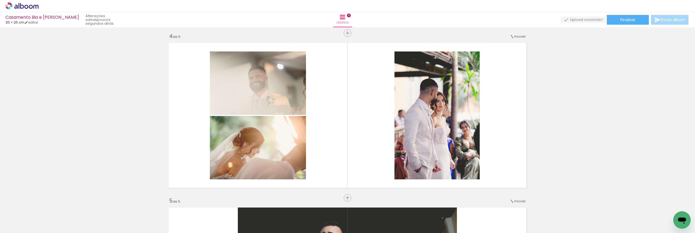
scroll to position [0, 602]
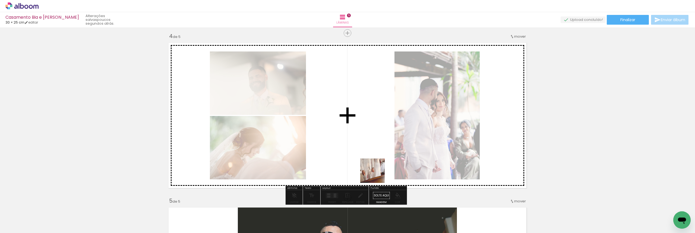
drag, startPoint x: 366, startPoint y: 216, endPoint x: 377, endPoint y: 175, distance: 42.5
click at [377, 175] on quentale-workspace at bounding box center [347, 116] width 695 height 233
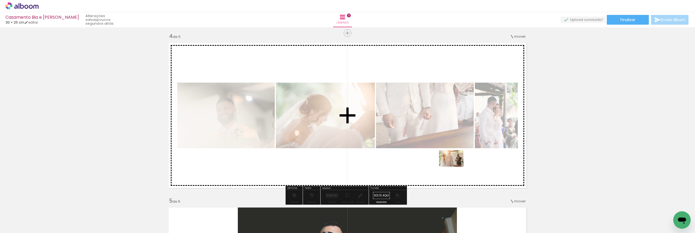
drag, startPoint x: 460, startPoint y: 218, endPoint x: 455, endPoint y: 167, distance: 51.8
click at [455, 167] on quentale-workspace at bounding box center [347, 116] width 695 height 233
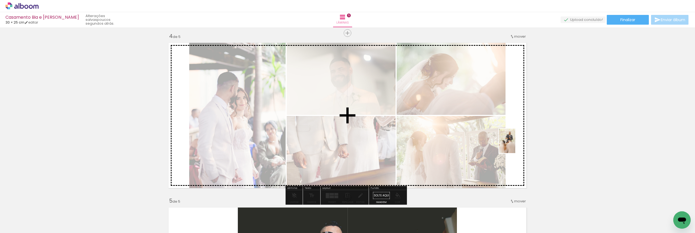
drag, startPoint x: 524, startPoint y: 217, endPoint x: 515, endPoint y: 145, distance: 72.4
click at [515, 145] on quentale-workspace at bounding box center [347, 116] width 695 height 233
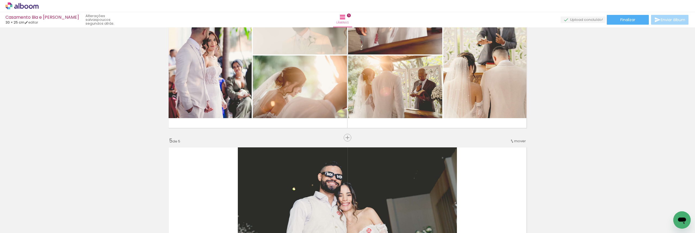
scroll to position [0, 493]
click at [342, 135] on div "Inserir lâmina" at bounding box center [347, 138] width 29 height 7
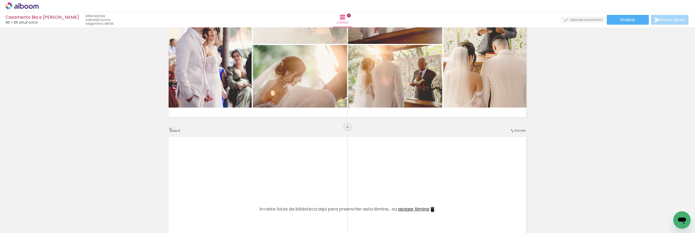
scroll to position [592, 0]
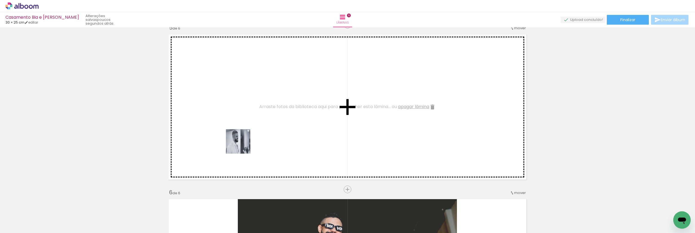
drag, startPoint x: 119, startPoint y: 216, endPoint x: 249, endPoint y: 142, distance: 149.3
click at [249, 142] on quentale-workspace at bounding box center [347, 116] width 695 height 233
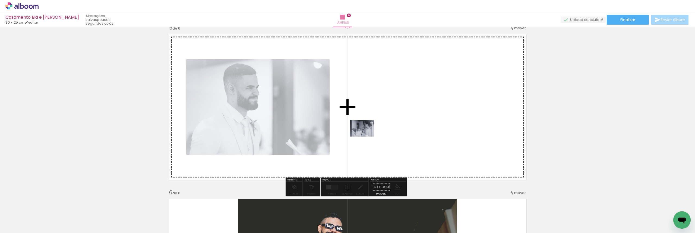
drag, startPoint x: 144, startPoint y: 217, endPoint x: 366, endPoint y: 137, distance: 236.2
click at [366, 137] on quentale-workspace at bounding box center [347, 116] width 695 height 233
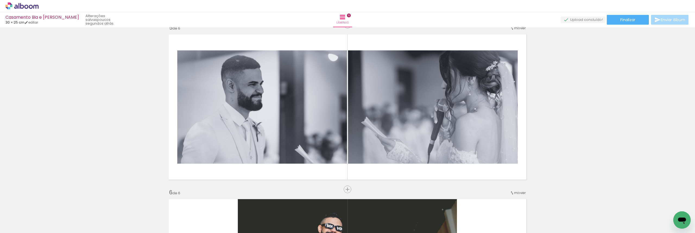
scroll to position [0, 327]
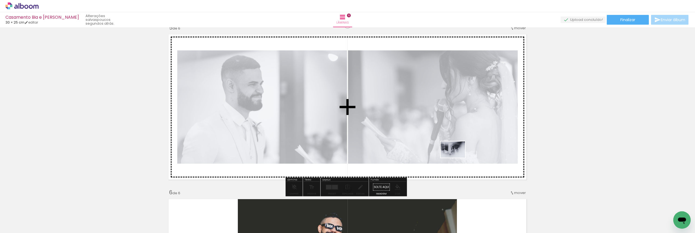
drag, startPoint x: 426, startPoint y: 213, endPoint x: 461, endPoint y: 152, distance: 69.8
click at [461, 152] on quentale-workspace at bounding box center [347, 116] width 695 height 233
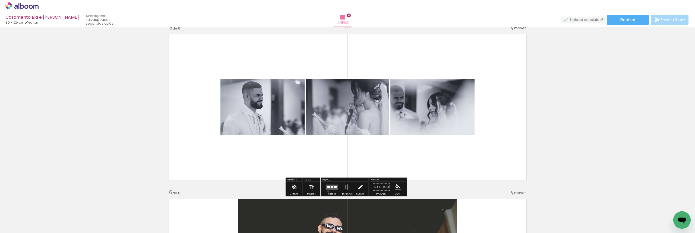
click at [327, 192] on div at bounding box center [332, 187] width 15 height 11
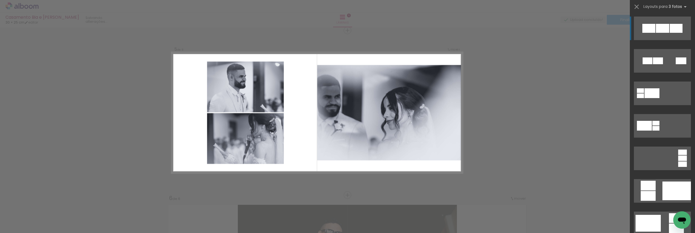
scroll to position [666, 0]
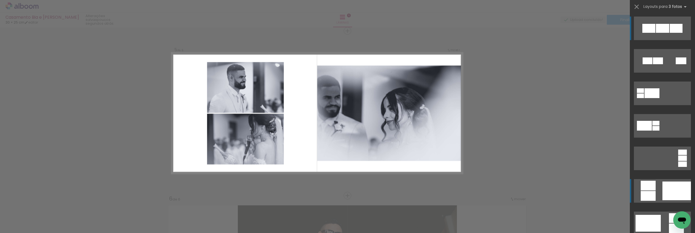
click at [663, 199] on div at bounding box center [676, 191] width 28 height 19
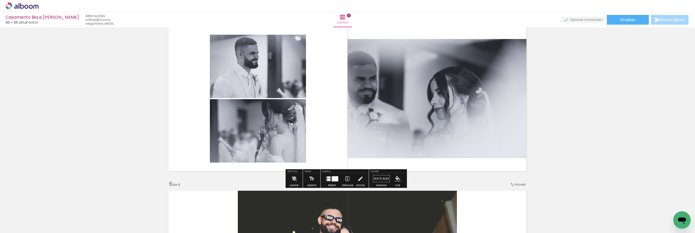
scroll to position [693, 0]
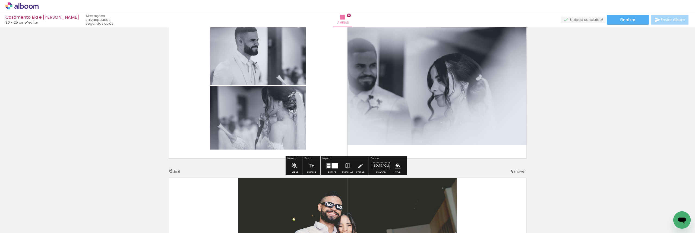
click at [334, 165] on div at bounding box center [335, 165] width 6 height 5
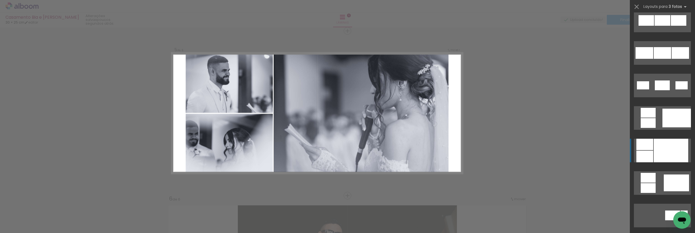
scroll to position [310, 0]
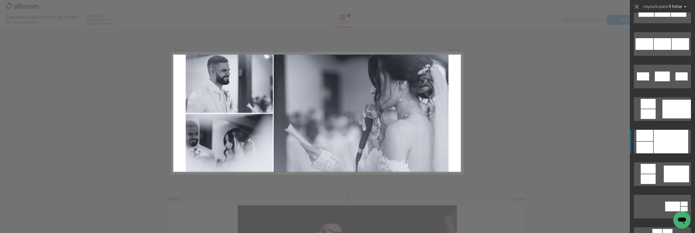
click at [673, 147] on div at bounding box center [671, 142] width 34 height 24
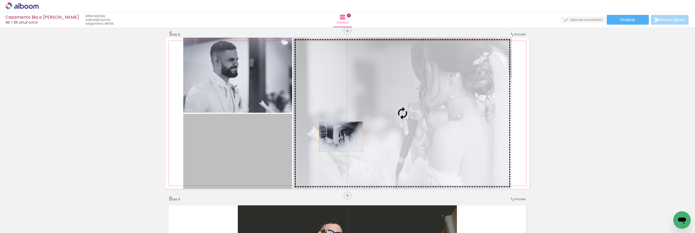
drag, startPoint x: 241, startPoint y: 161, endPoint x: 341, endPoint y: 136, distance: 102.8
click at [0, 0] on slot at bounding box center [0, 0] width 0 height 0
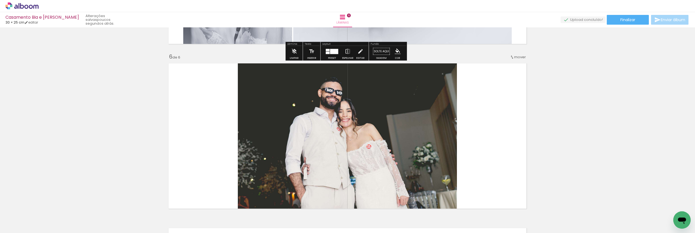
scroll to position [811, 0]
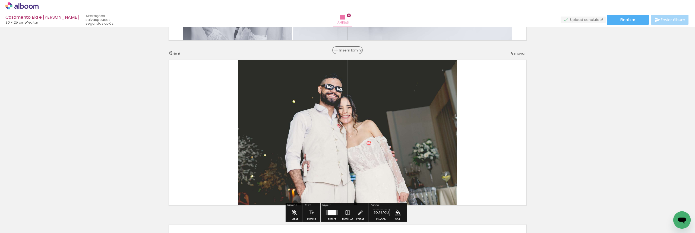
click at [347, 50] on span "Inserir lâmina" at bounding box center [349, 51] width 21 height 4
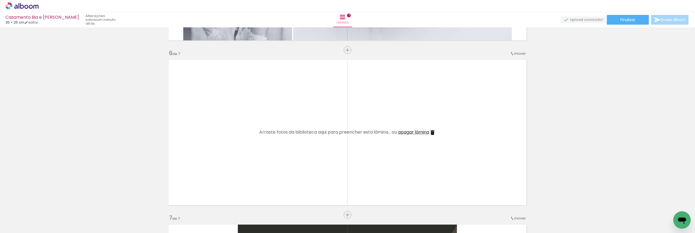
scroll to position [0, 871]
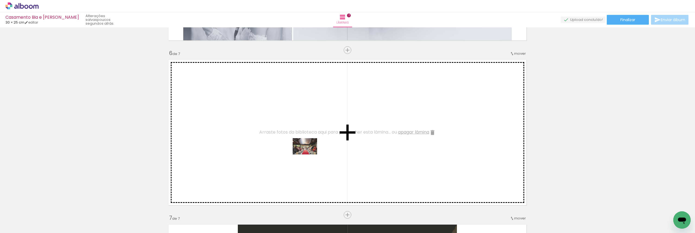
drag, startPoint x: 639, startPoint y: 216, endPoint x: 298, endPoint y: 151, distance: 347.1
click at [298, 151] on quentale-workspace at bounding box center [347, 116] width 695 height 233
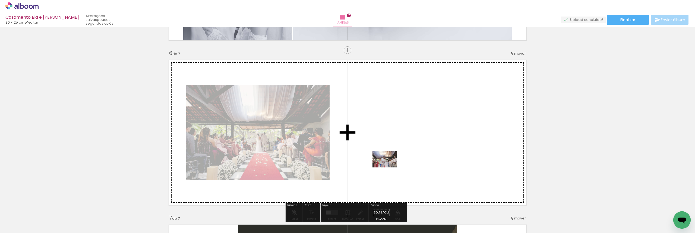
drag, startPoint x: 647, startPoint y: 210, endPoint x: 389, endPoint y: 168, distance: 261.3
click at [389, 168] on quentale-workspace at bounding box center [347, 116] width 695 height 233
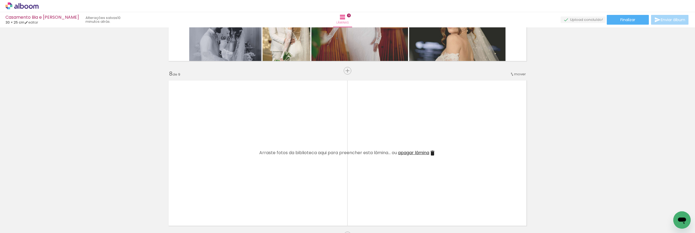
scroll to position [0, 590]
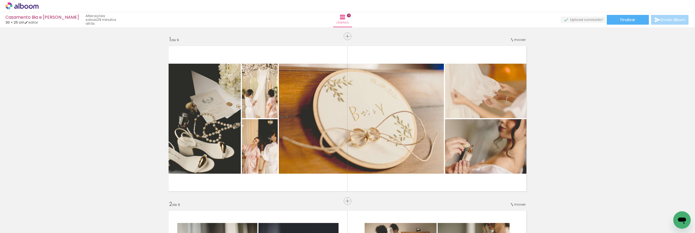
scroll to position [0, 590]
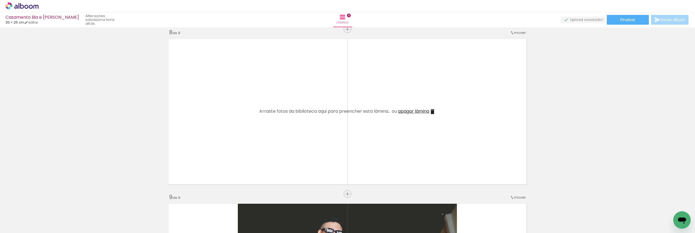
scroll to position [0, 590]
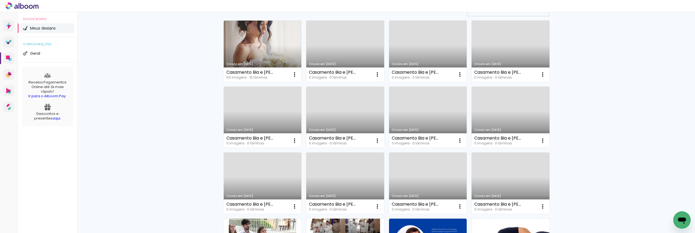
scroll to position [77, 0]
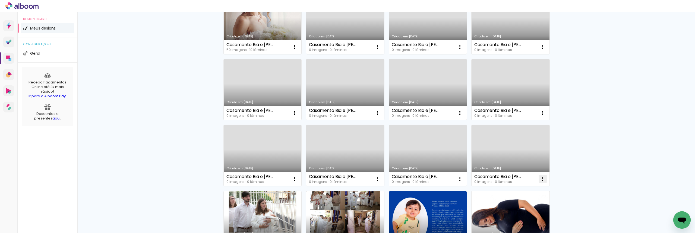
click at [540, 178] on iron-icon at bounding box center [542, 179] width 7 height 7
click at [518, 212] on paper-item "Excluir" at bounding box center [518, 215] width 53 height 11
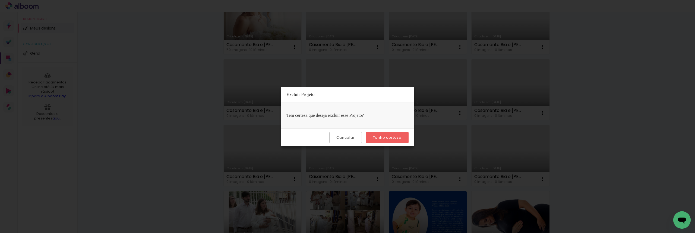
click at [0, 0] on slot "Tenho certeza" at bounding box center [0, 0] width 0 height 0
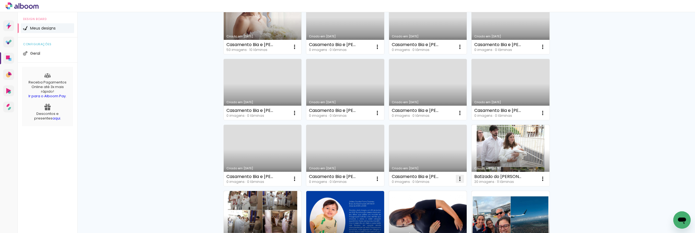
click at [457, 181] on iron-icon at bounding box center [460, 179] width 7 height 7
click at [444, 214] on paper-item "Excluir" at bounding box center [436, 215] width 53 height 11
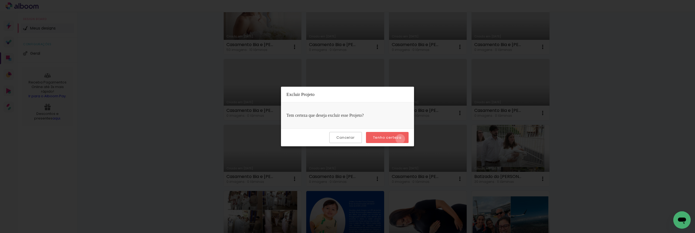
click at [0, 0] on slot "Tenho certeza" at bounding box center [0, 0] width 0 height 0
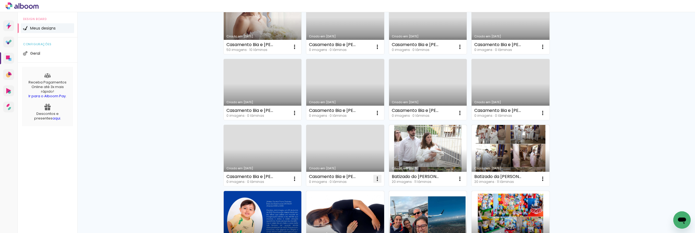
click at [377, 179] on iron-icon at bounding box center [377, 179] width 7 height 7
click at [357, 218] on paper-item "Excluir" at bounding box center [353, 215] width 53 height 11
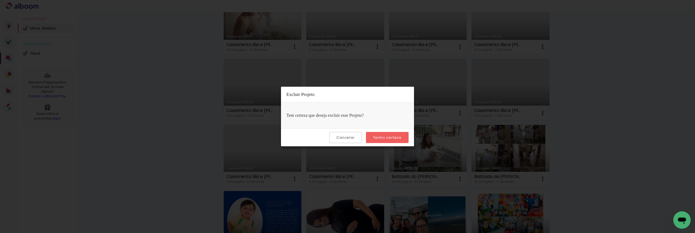
click at [0, 0] on slot "Tenho certeza" at bounding box center [0, 0] width 0 height 0
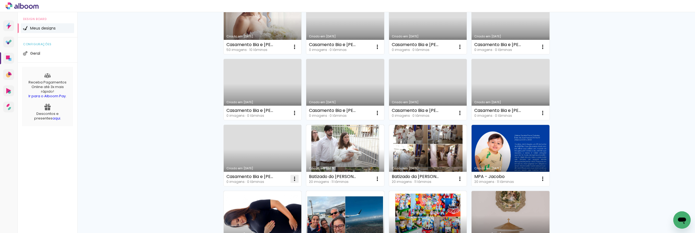
click at [291, 181] on iron-icon at bounding box center [294, 179] width 7 height 7
click at [287, 212] on paper-item "Excluir" at bounding box center [270, 215] width 53 height 11
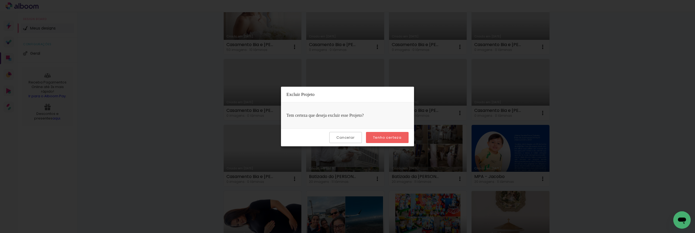
click at [403, 139] on paper-button "Tenho certeza" at bounding box center [387, 137] width 43 height 11
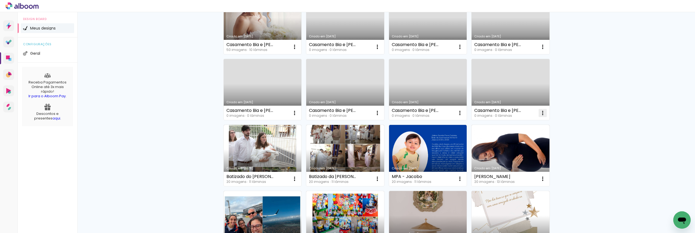
click at [542, 111] on iron-icon at bounding box center [542, 113] width 7 height 7
click at [509, 151] on span "Excluir" at bounding box center [510, 149] width 12 height 4
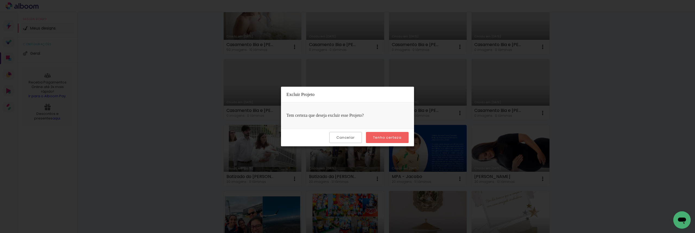
click at [0, 0] on slot "Tenho certeza" at bounding box center [0, 0] width 0 height 0
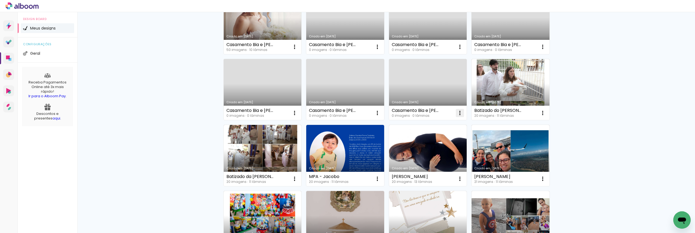
click at [459, 112] on iron-icon at bounding box center [460, 113] width 7 height 7
click at [444, 153] on paper-item "Excluir" at bounding box center [436, 149] width 53 height 11
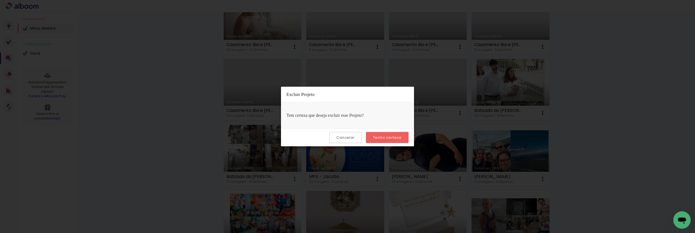
click at [0, 0] on slot "Tenho certeza" at bounding box center [0, 0] width 0 height 0
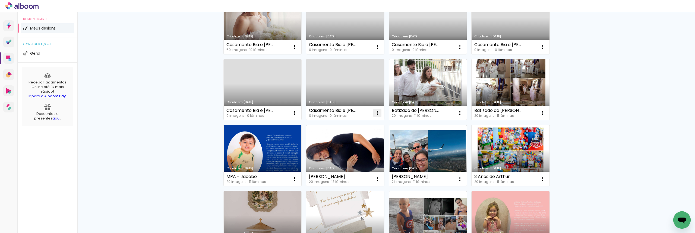
click at [374, 114] on iron-icon at bounding box center [377, 113] width 7 height 7
click at [374, 149] on paper-item "Excluir" at bounding box center [353, 149] width 53 height 11
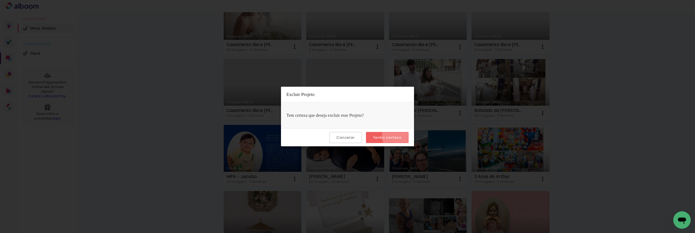
click at [0, 0] on slot "Tenho certeza" at bounding box center [0, 0] width 0 height 0
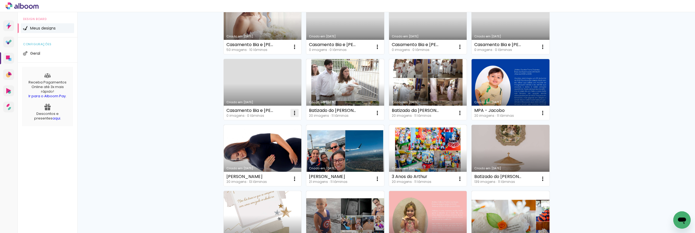
click at [293, 111] on iron-icon at bounding box center [294, 113] width 7 height 7
click at [291, 148] on paper-item "Excluir" at bounding box center [270, 149] width 53 height 11
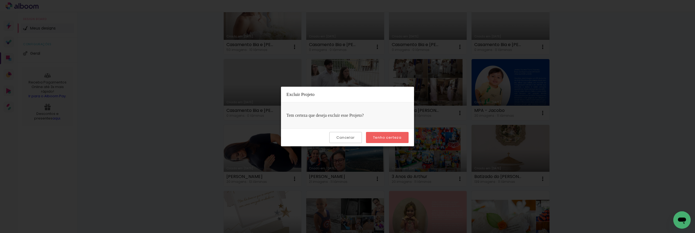
click at [390, 133] on paper-button "Tenho certeza" at bounding box center [387, 137] width 43 height 11
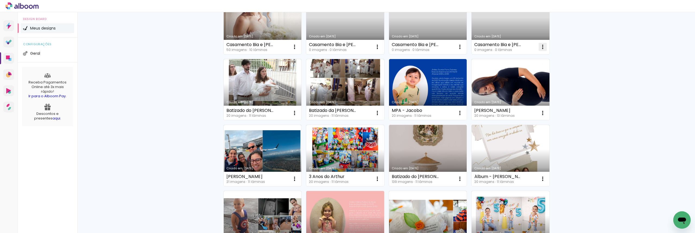
click at [540, 43] on paper-icon-button at bounding box center [542, 47] width 11 height 11
click at [521, 83] on paper-item "Excluir" at bounding box center [518, 82] width 53 height 11
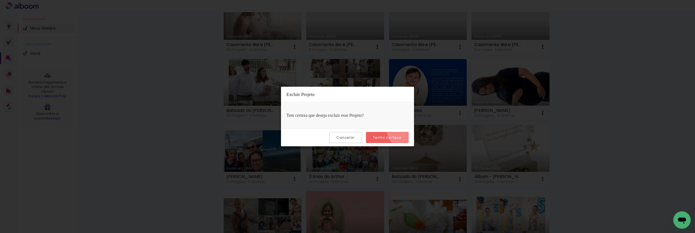
click at [403, 132] on paper-button "Tenho certeza" at bounding box center [387, 137] width 43 height 11
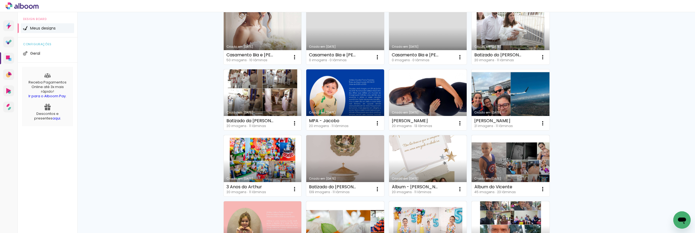
scroll to position [39, 0]
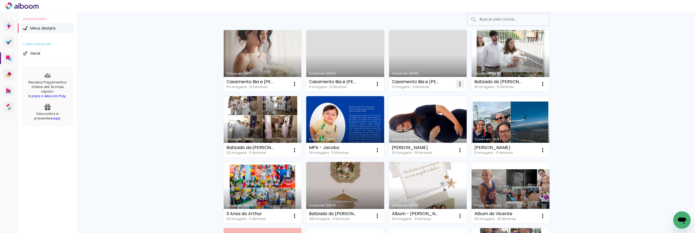
click at [458, 81] on iron-icon at bounding box center [460, 84] width 7 height 7
click at [450, 124] on paper-item "Excluir" at bounding box center [436, 120] width 53 height 11
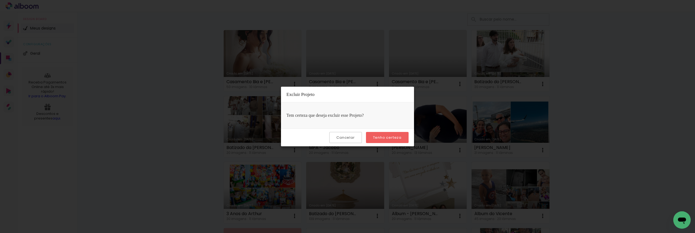
click at [0, 0] on slot "Tenho certeza" at bounding box center [0, 0] width 0 height 0
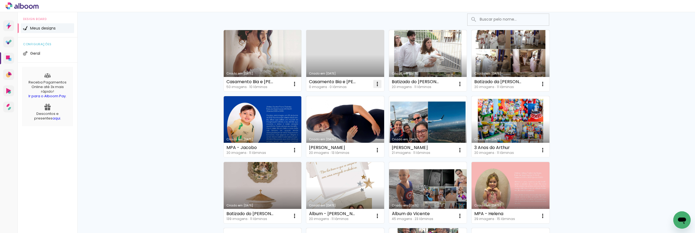
click at [378, 83] on iron-icon at bounding box center [377, 84] width 7 height 7
click at [370, 121] on paper-item "Excluir" at bounding box center [353, 120] width 53 height 11
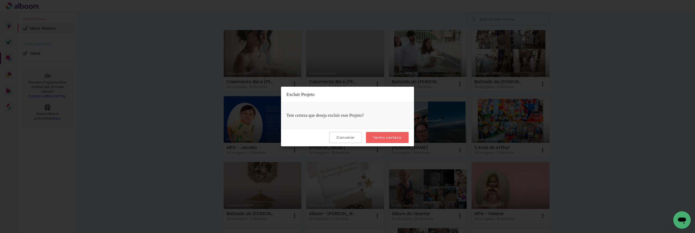
click at [388, 135] on paper-button "Tenho certeza" at bounding box center [387, 137] width 43 height 11
